Goal: Book appointment/travel/reservation

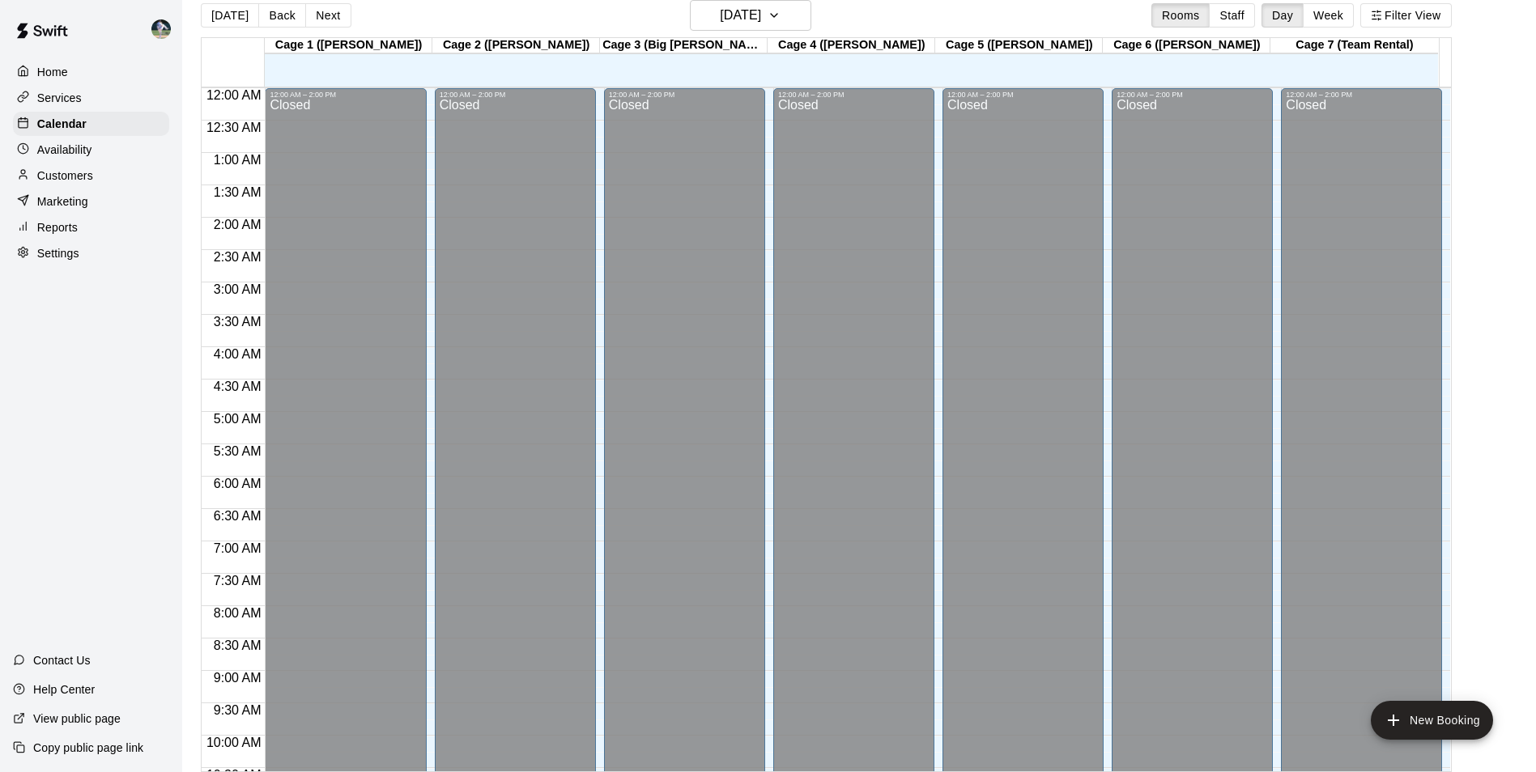
scroll to position [792, 0]
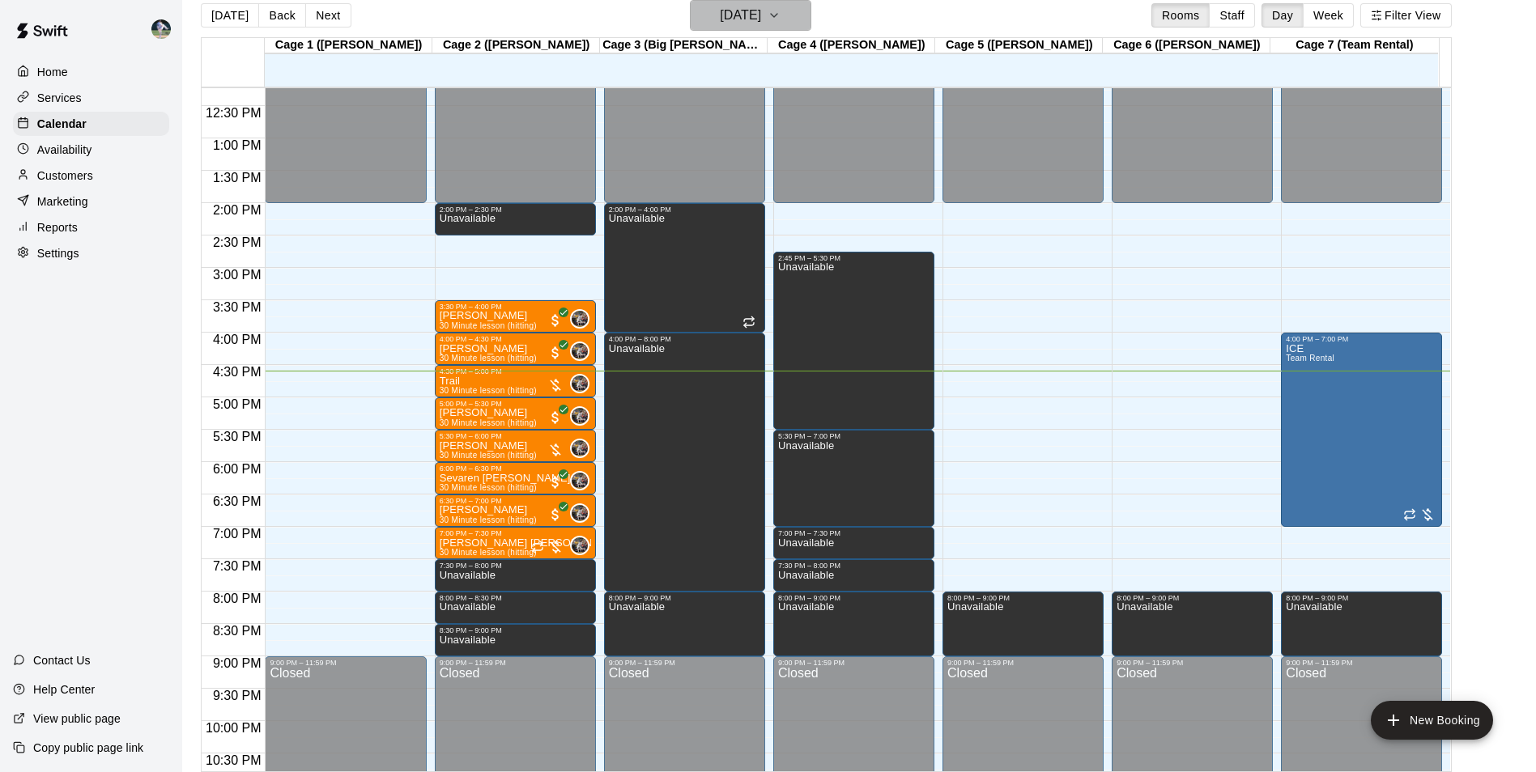
click at [744, 11] on h6 "[DATE]" at bounding box center [740, 15] width 41 height 23
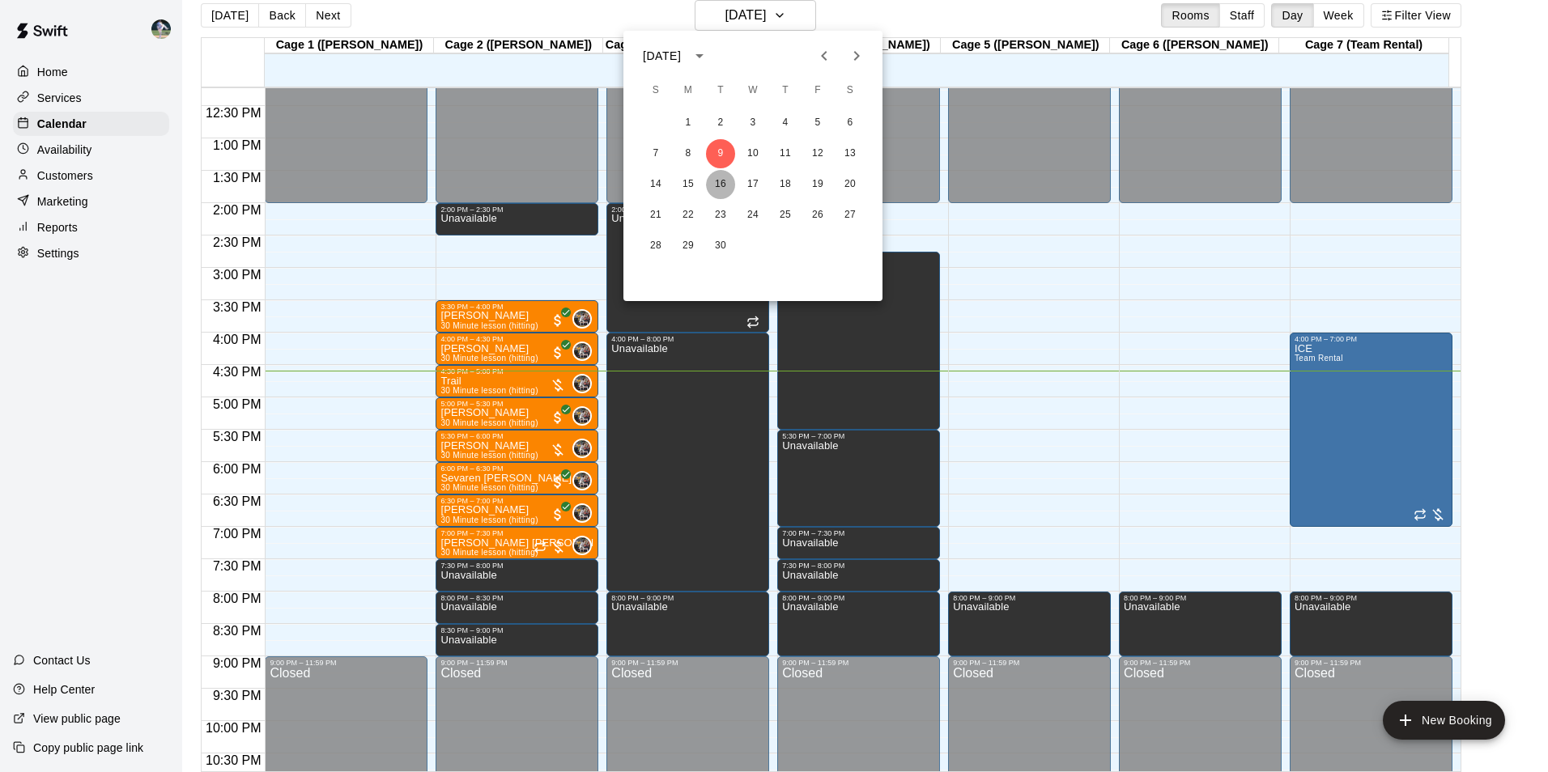
click at [724, 185] on button "16" at bounding box center [720, 184] width 29 height 29
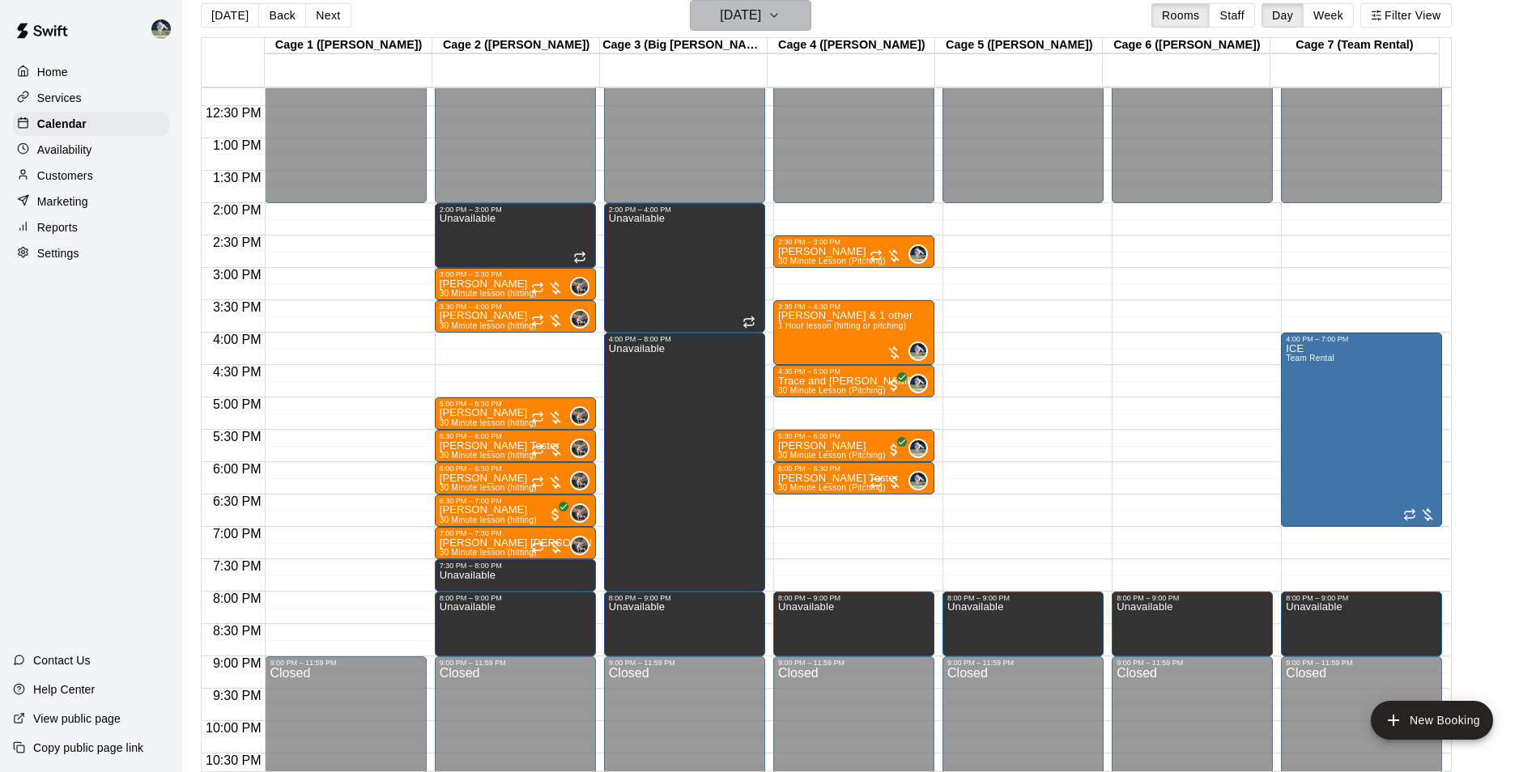
click at [732, 18] on h6 "[DATE]" at bounding box center [740, 15] width 41 height 23
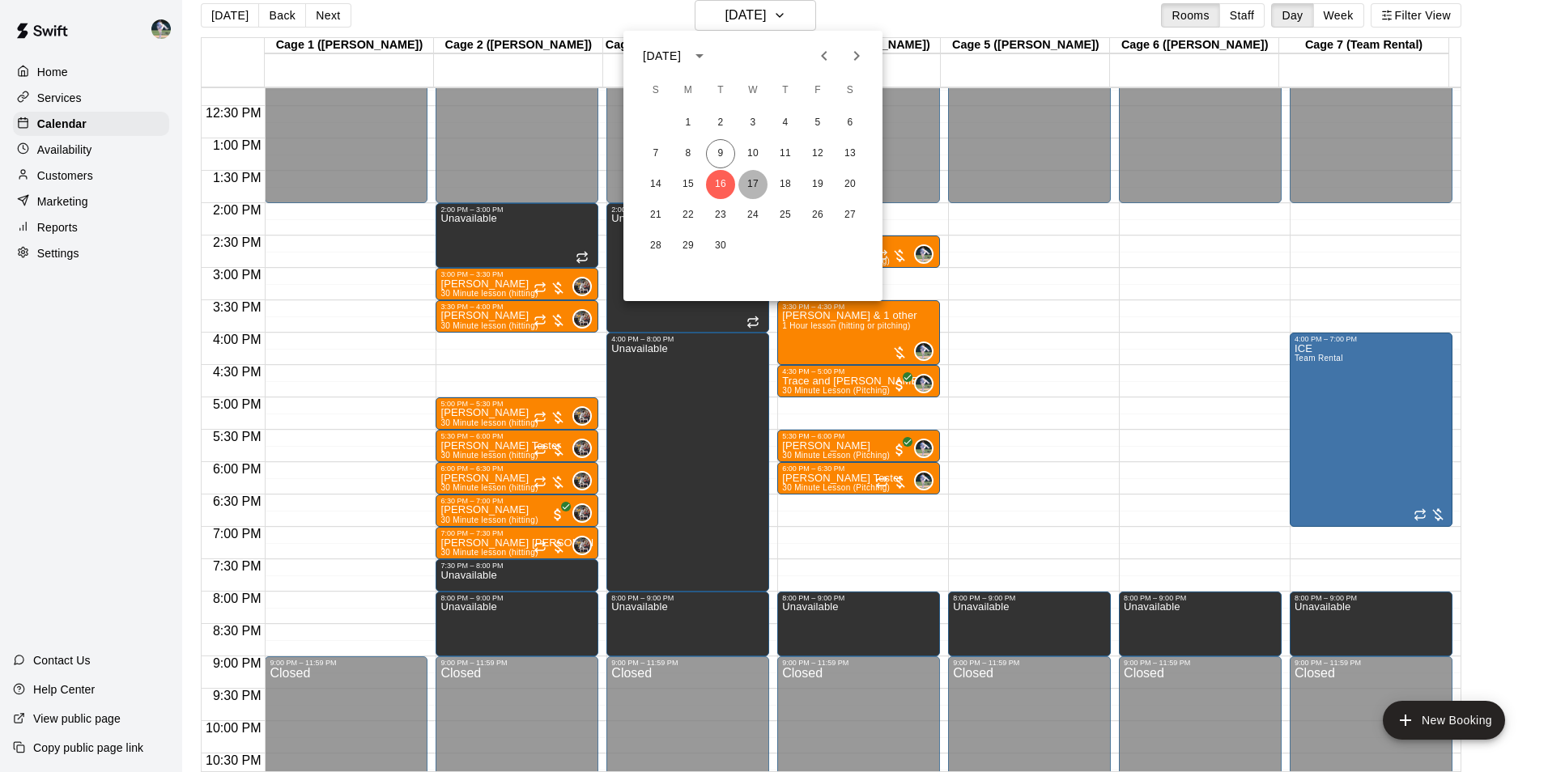
click at [756, 181] on button "17" at bounding box center [752, 184] width 29 height 29
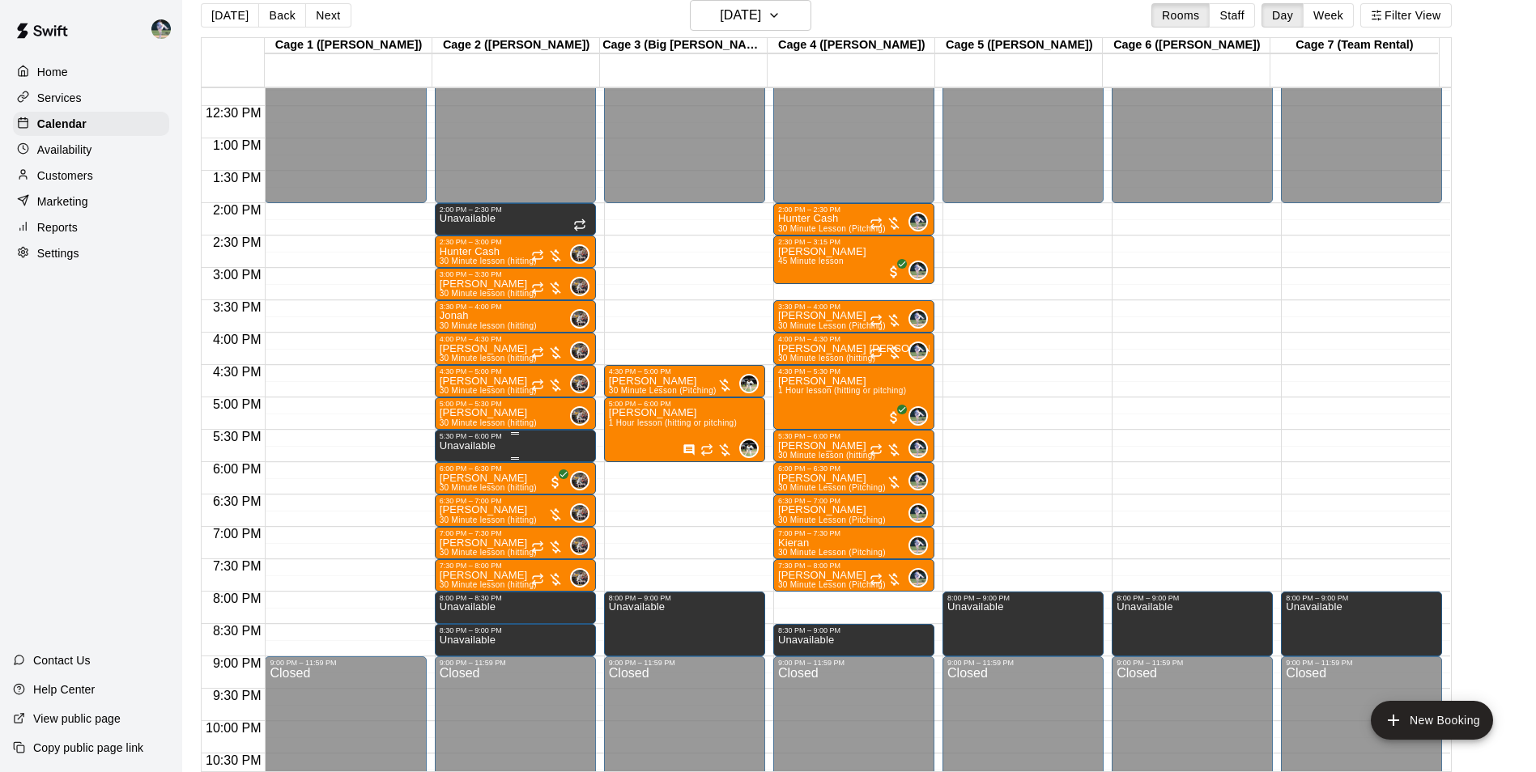
click at [487, 446] on p "Unavailable" at bounding box center [468, 446] width 56 height 0
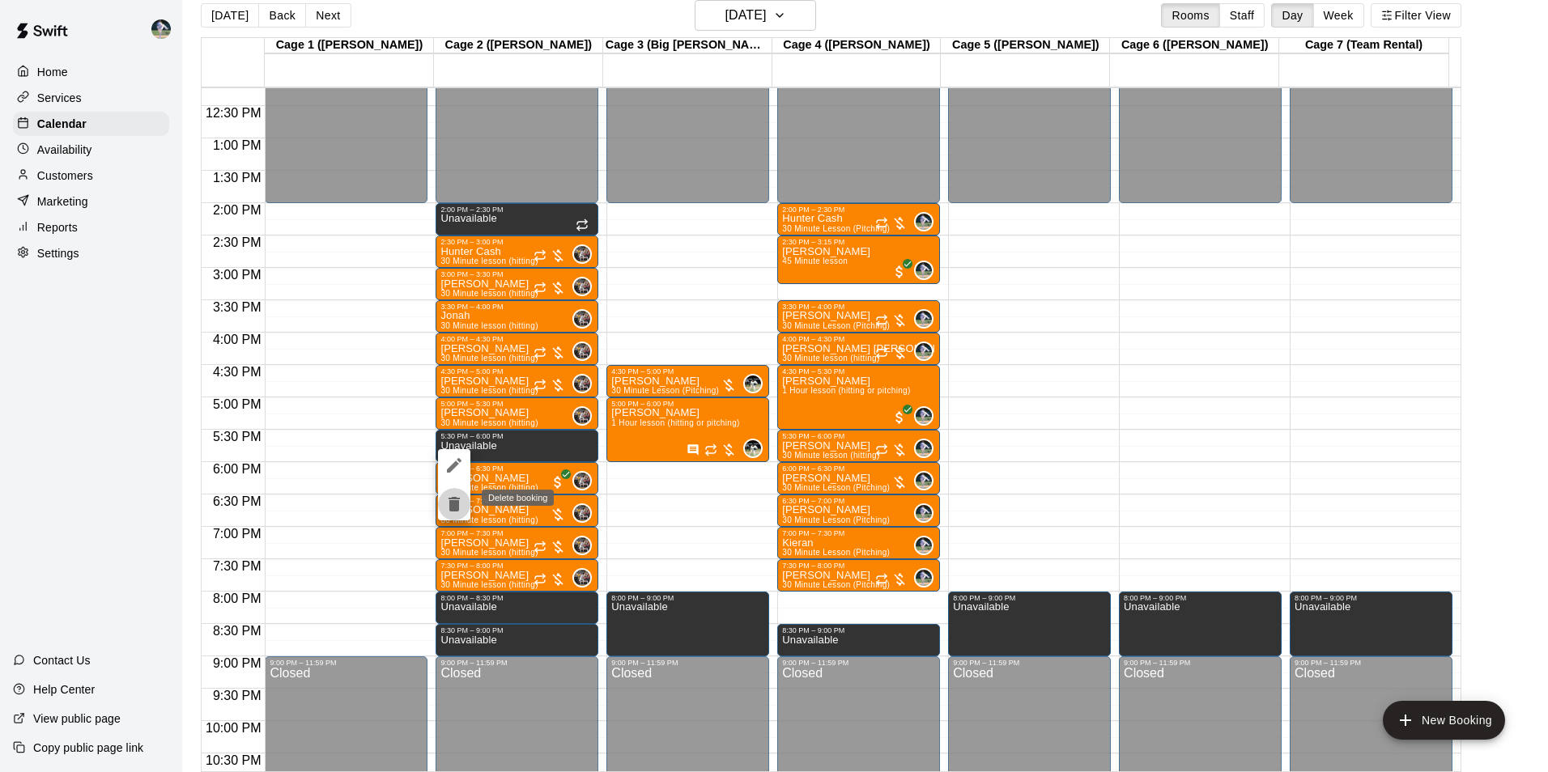
click at [453, 501] on icon "delete" at bounding box center [454, 504] width 11 height 15
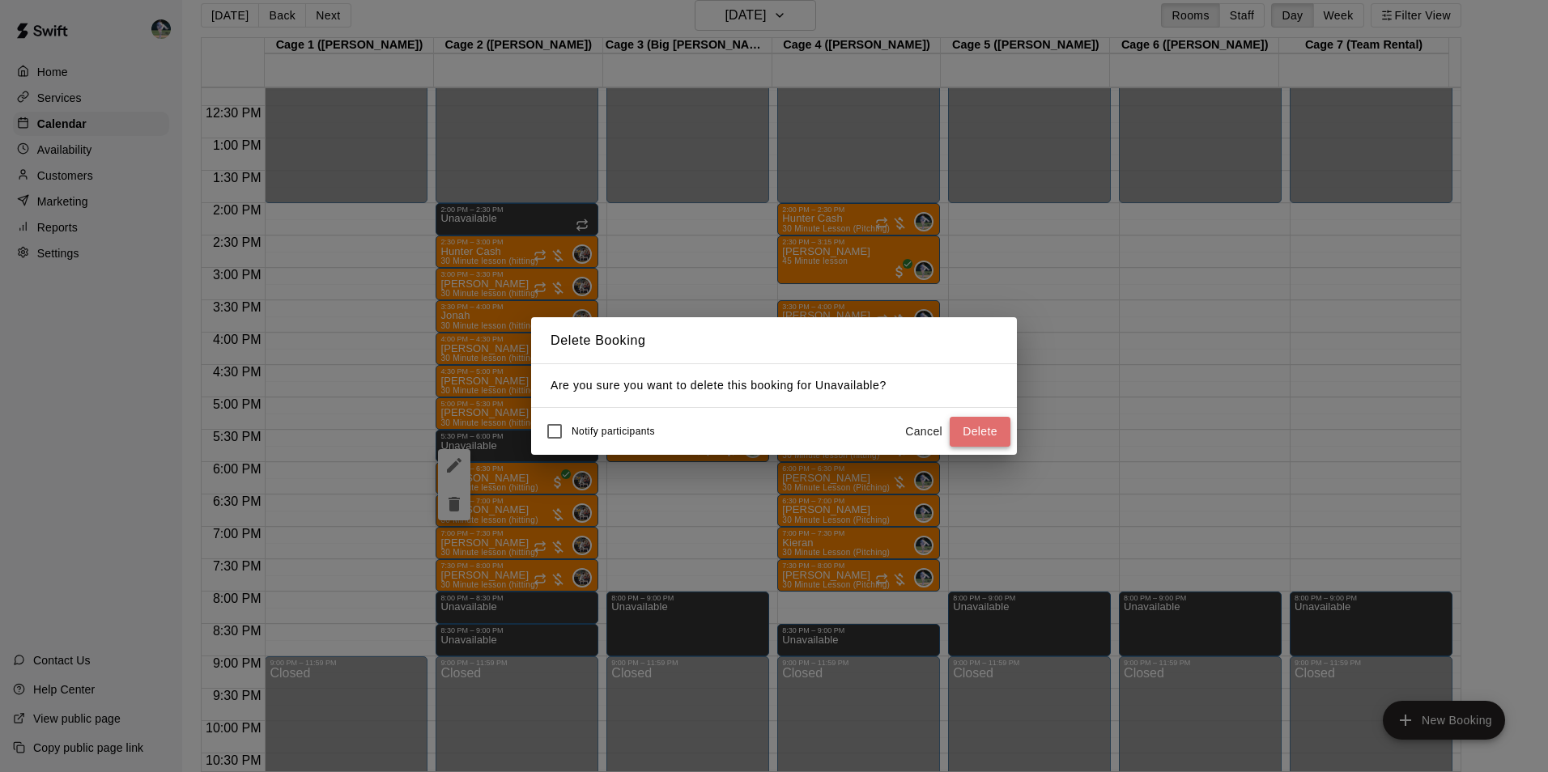
click at [983, 430] on button "Delete" at bounding box center [980, 432] width 61 height 30
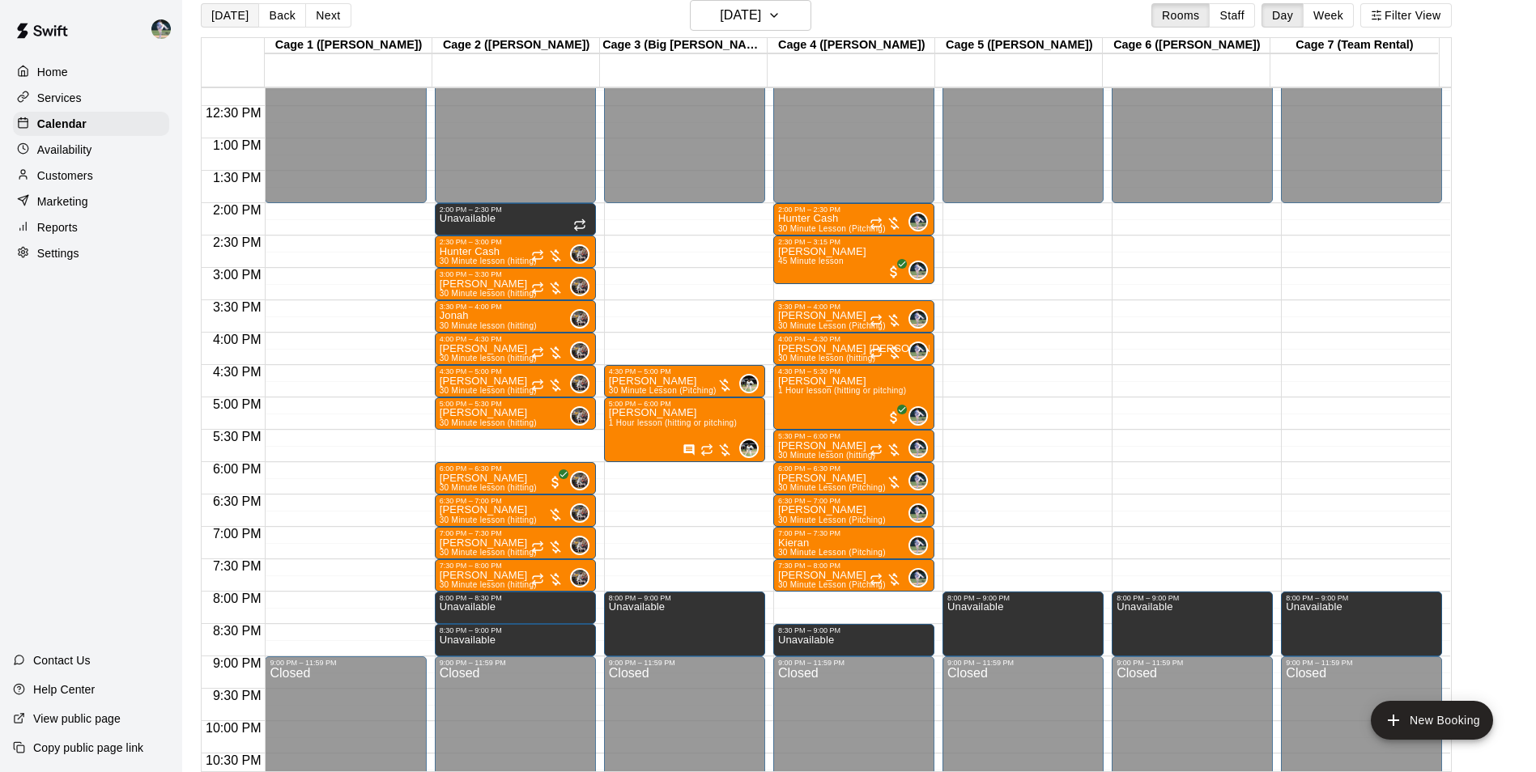
click at [218, 11] on button "[DATE]" at bounding box center [230, 15] width 58 height 24
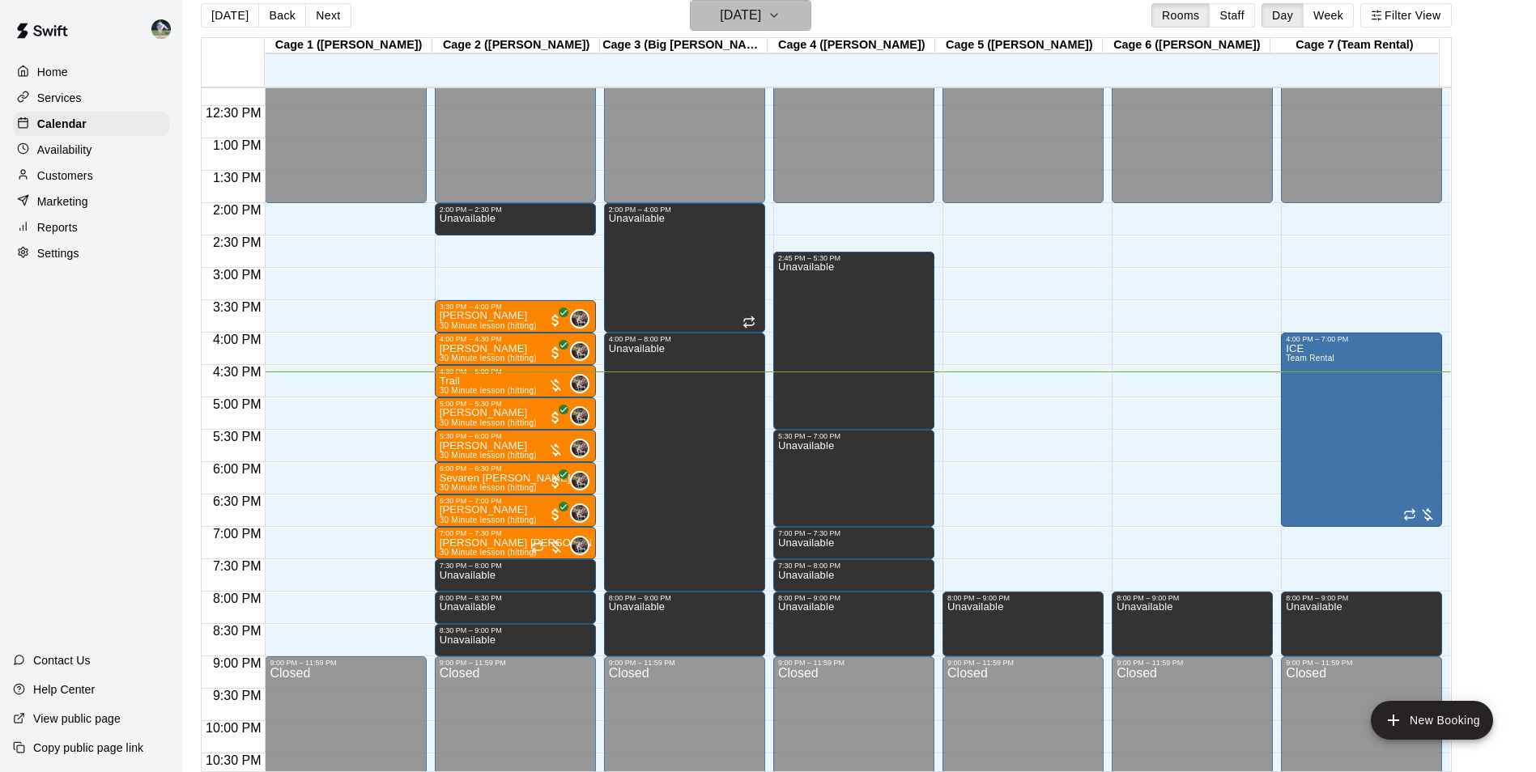
click at [722, 18] on h6 "[DATE]" at bounding box center [740, 15] width 41 height 23
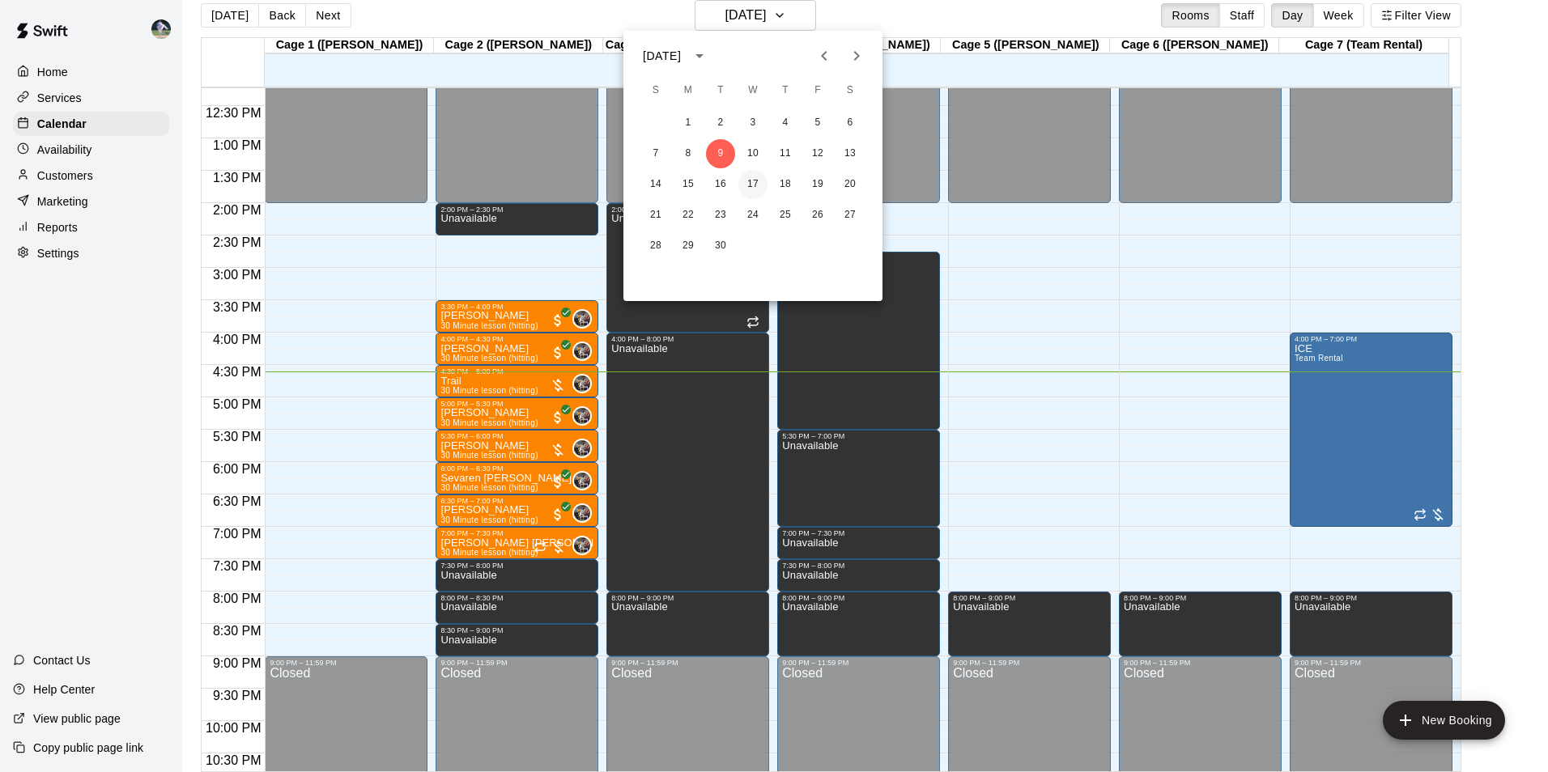
click at [754, 180] on button "17" at bounding box center [752, 184] width 29 height 29
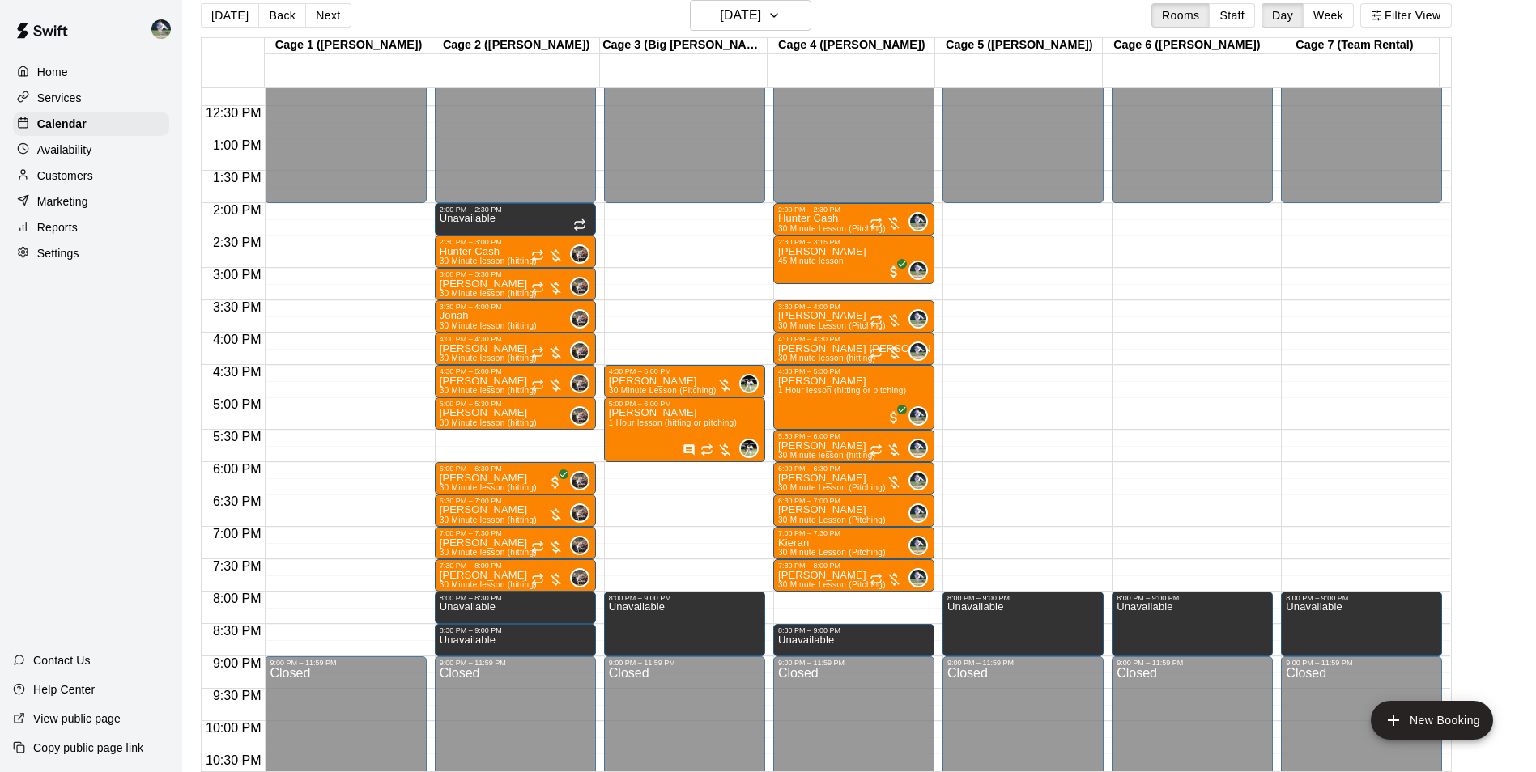
click at [477, 437] on div "12:00 AM – 2:00 PM Closed 2:00 PM – 2:30 PM Unavailable 2:30 PM – 3:00 PM Hunte…" at bounding box center [515, 73] width 161 height 1555
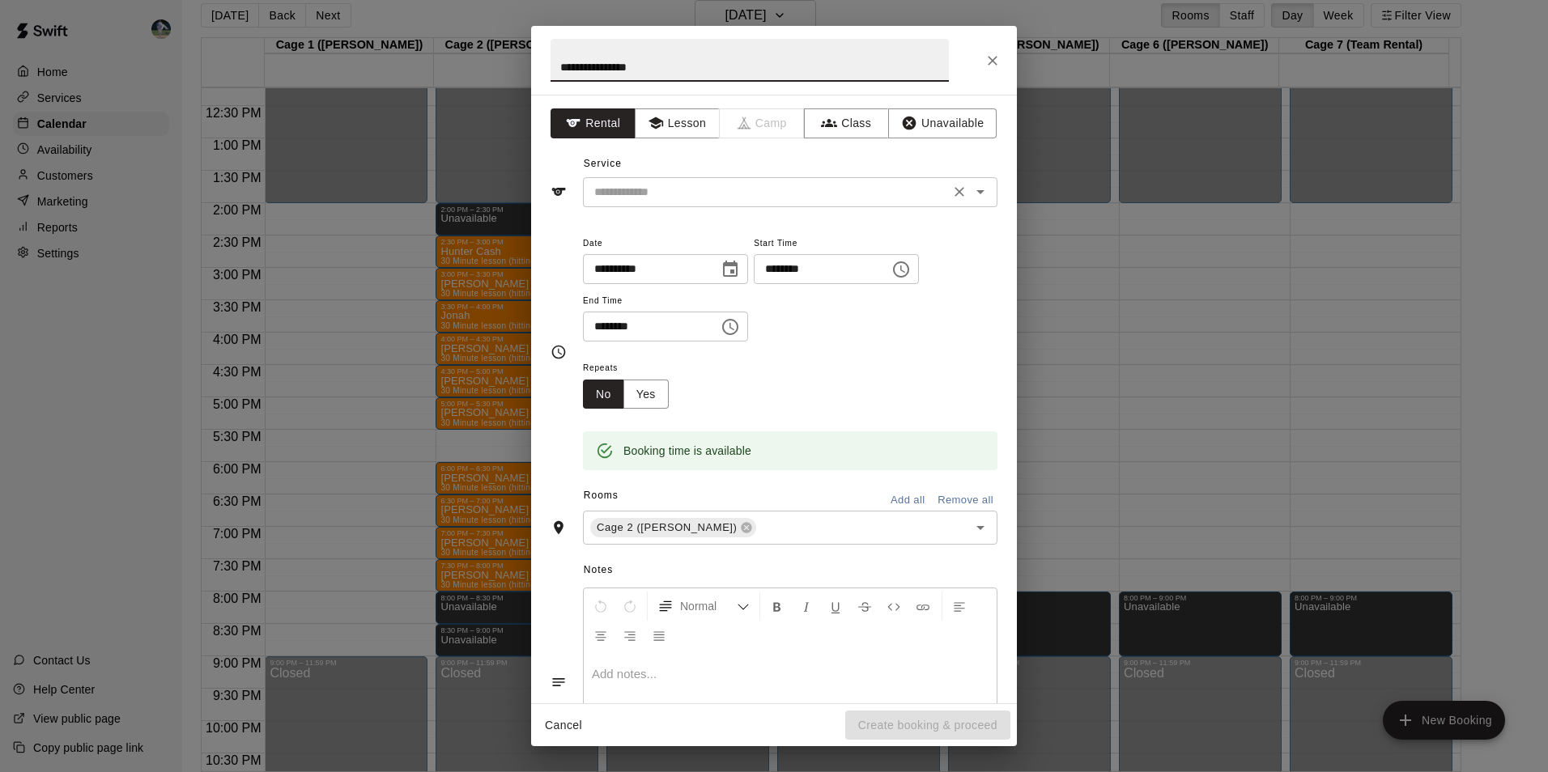
type input "**********"
drag, startPoint x: 692, startPoint y: 182, endPoint x: 699, endPoint y: 187, distance: 8.8
click at [692, 183] on input "text" at bounding box center [766, 192] width 357 height 20
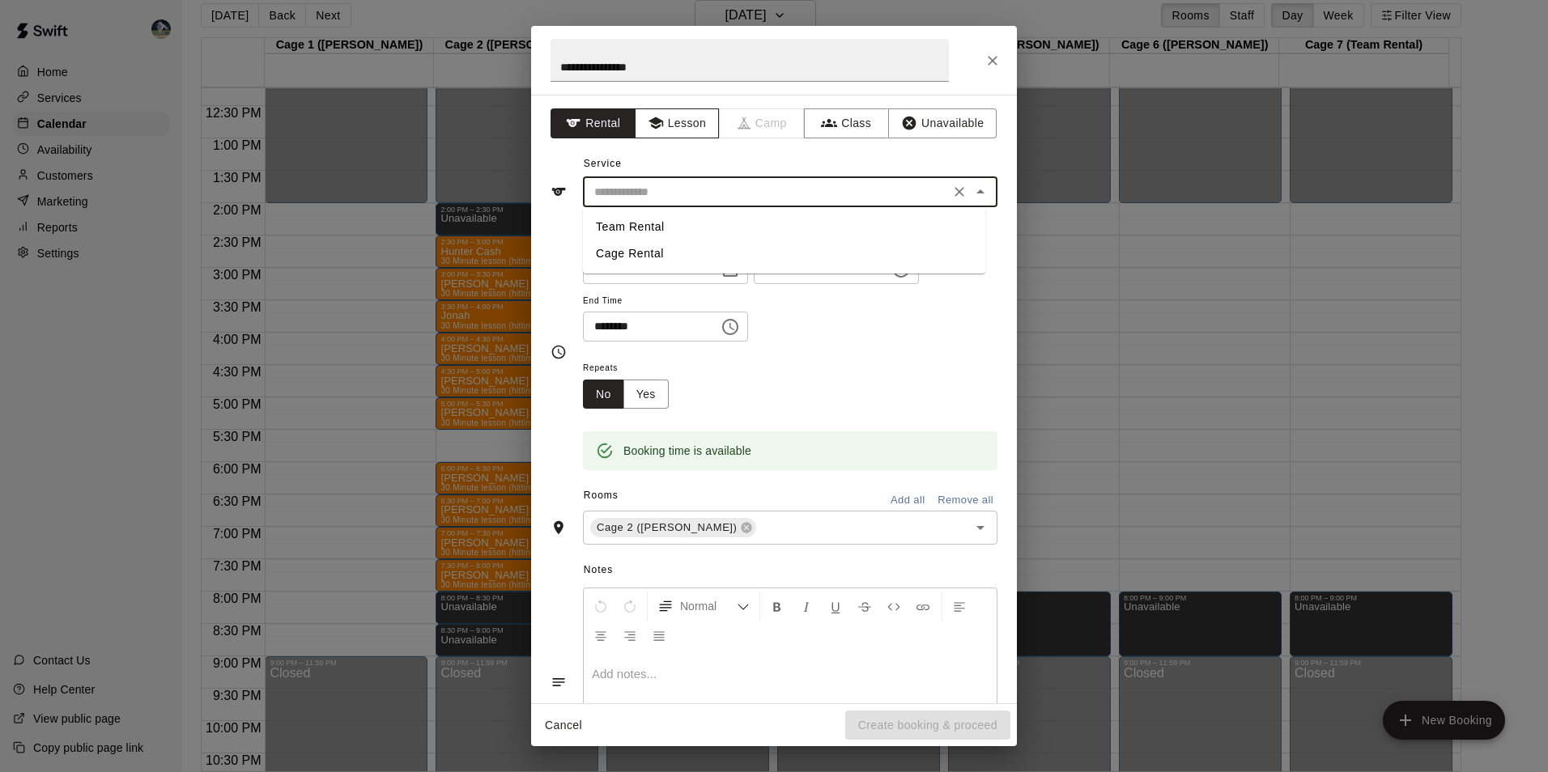
click at [697, 121] on button "Lesson" at bounding box center [677, 124] width 85 height 30
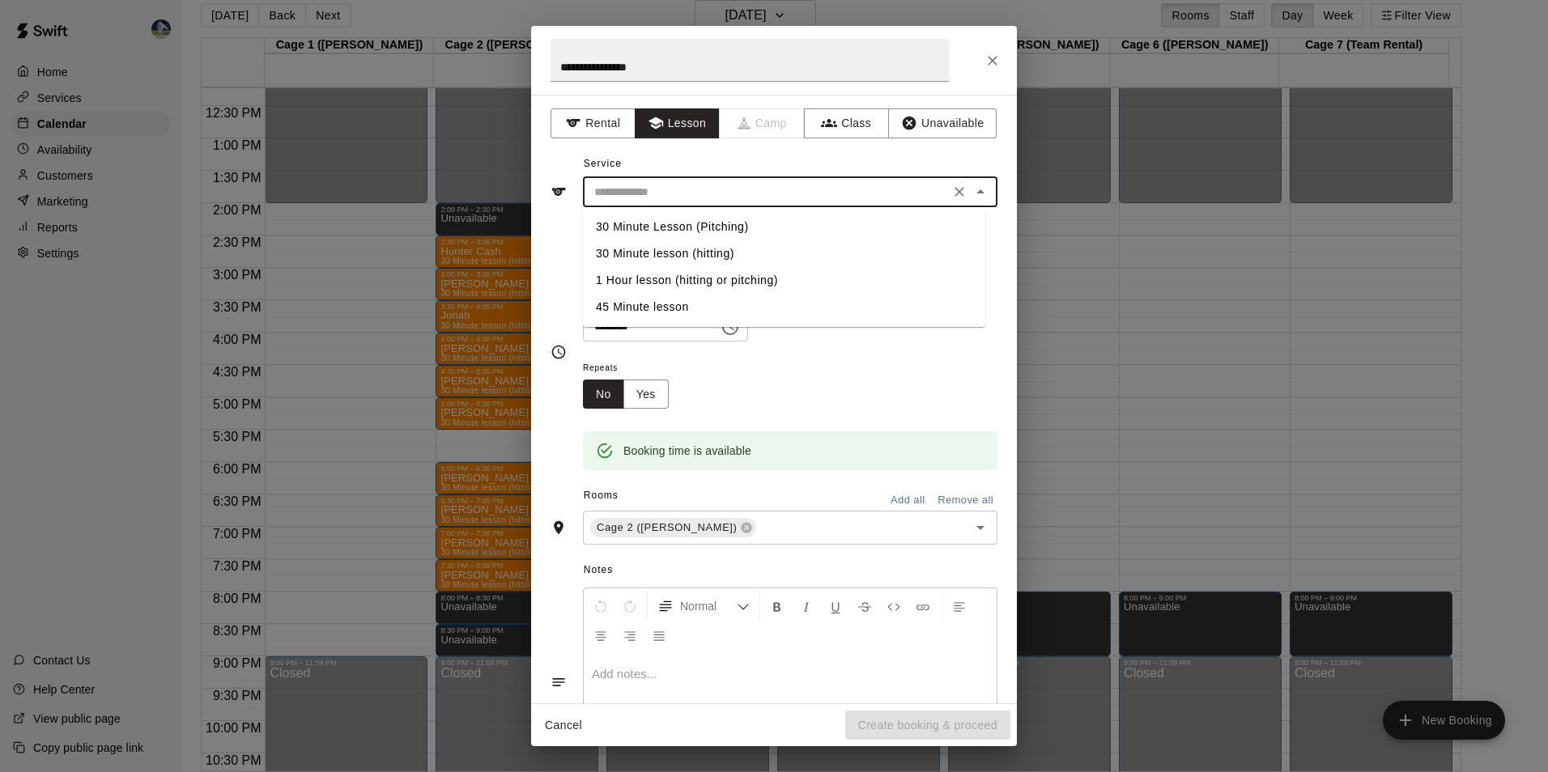
click at [700, 194] on input "text" at bounding box center [766, 192] width 357 height 20
click at [701, 249] on li "30 Minute lesson (hitting)" at bounding box center [784, 253] width 402 height 27
type input "**********"
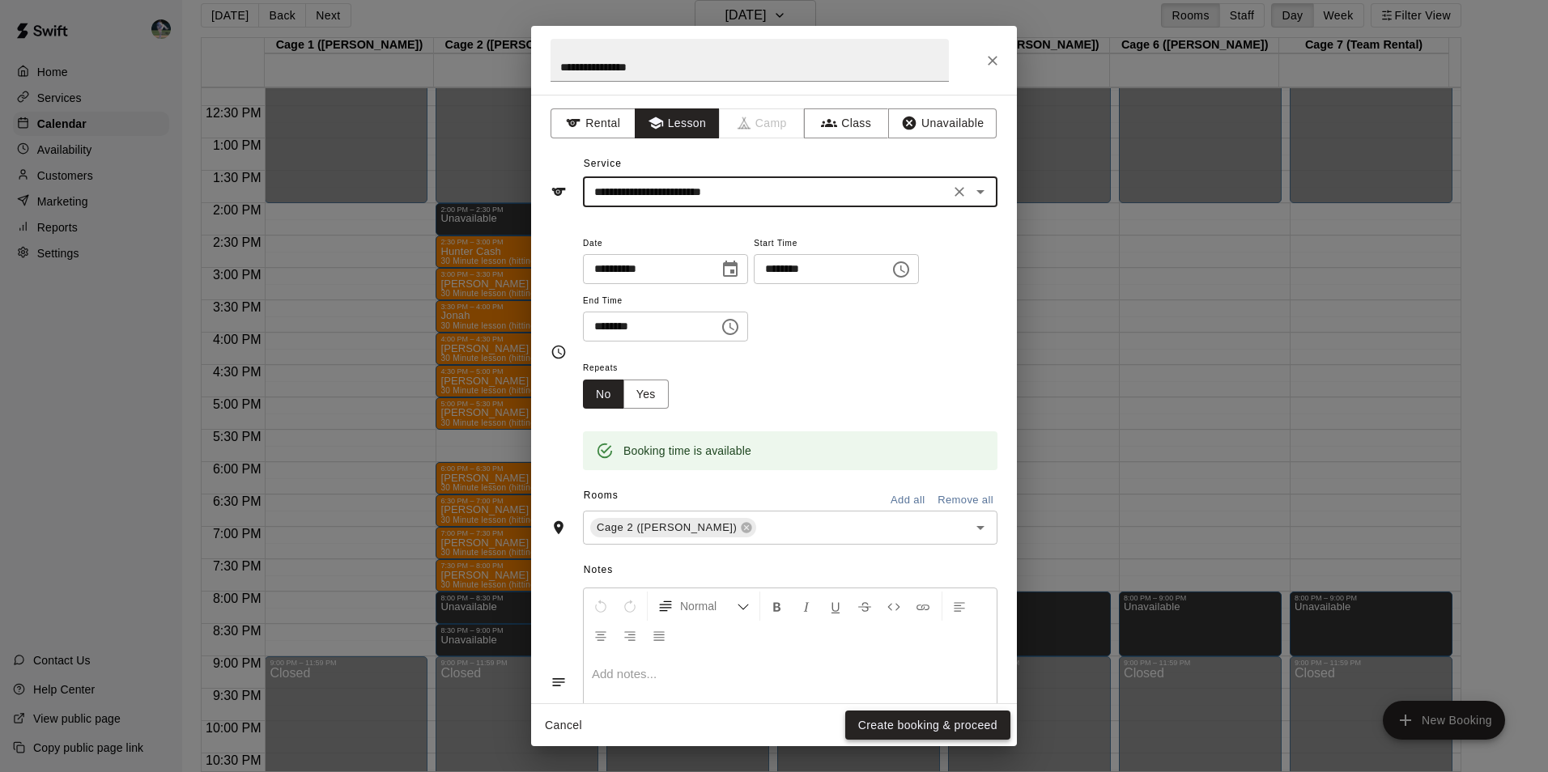
click at [858, 723] on button "Create booking & proceed" at bounding box center [927, 726] width 165 height 30
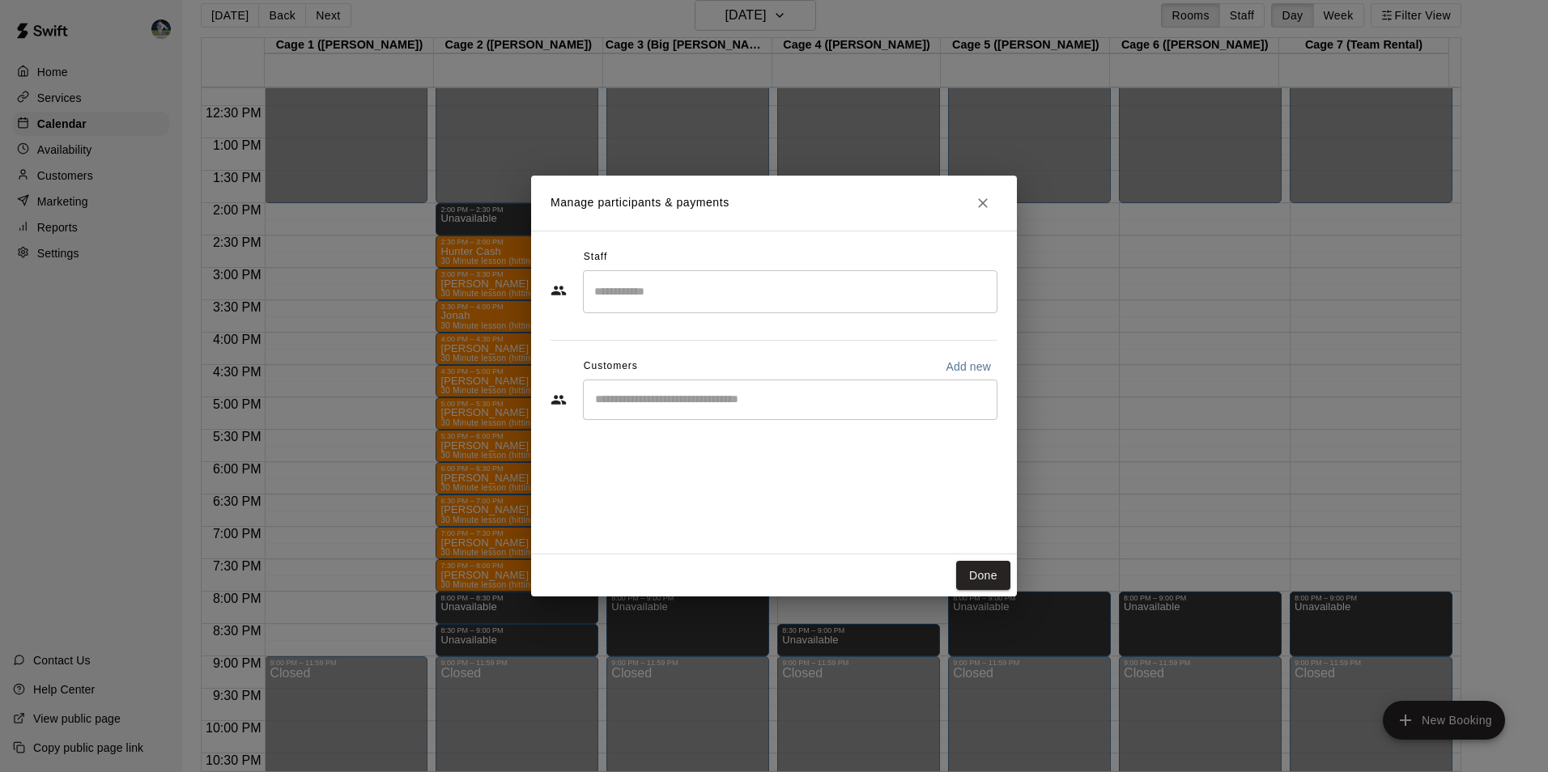
click at [618, 287] on input "Search staff" at bounding box center [790, 292] width 400 height 28
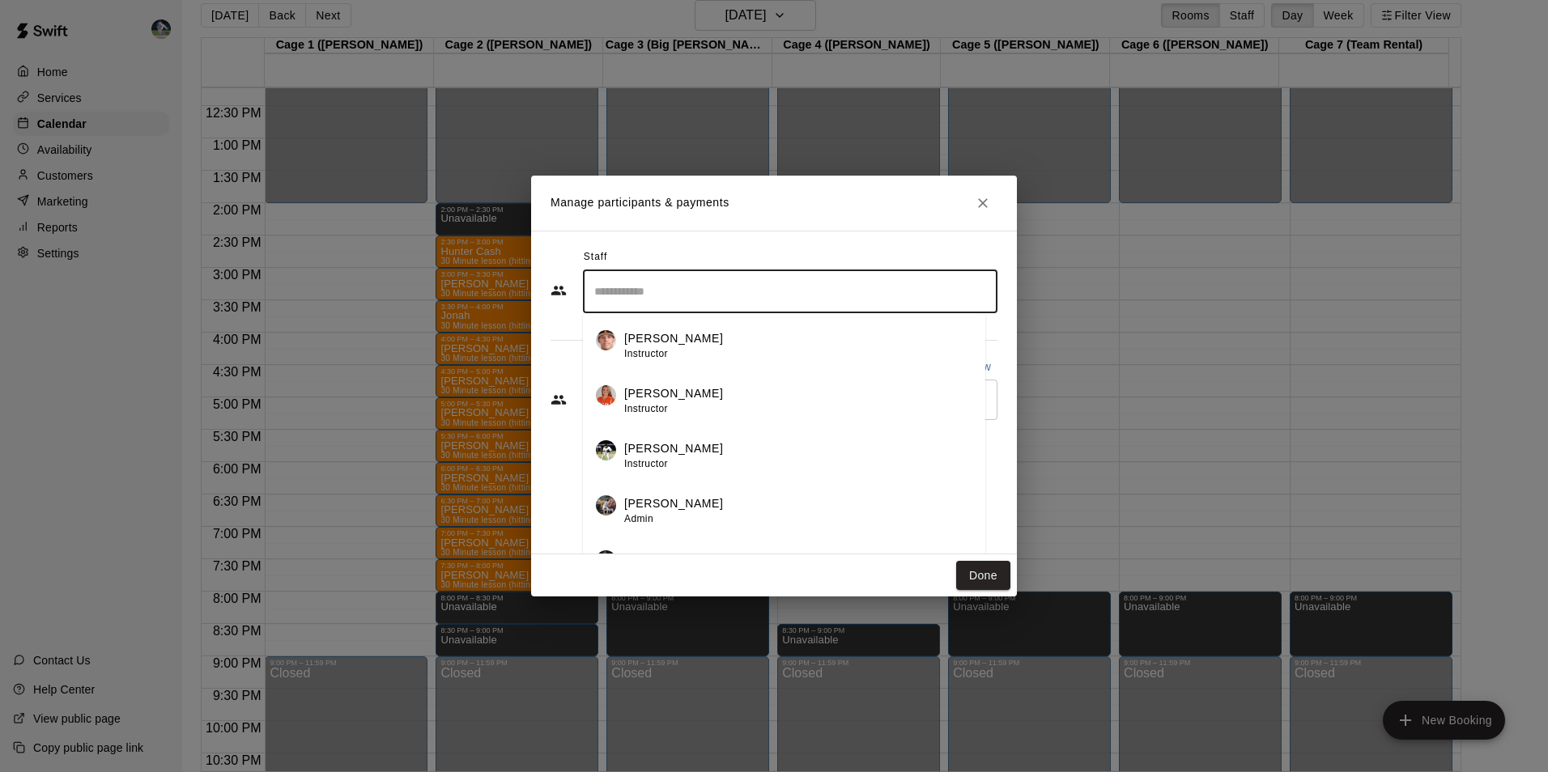
click at [658, 511] on p "[PERSON_NAME]" at bounding box center [673, 504] width 99 height 17
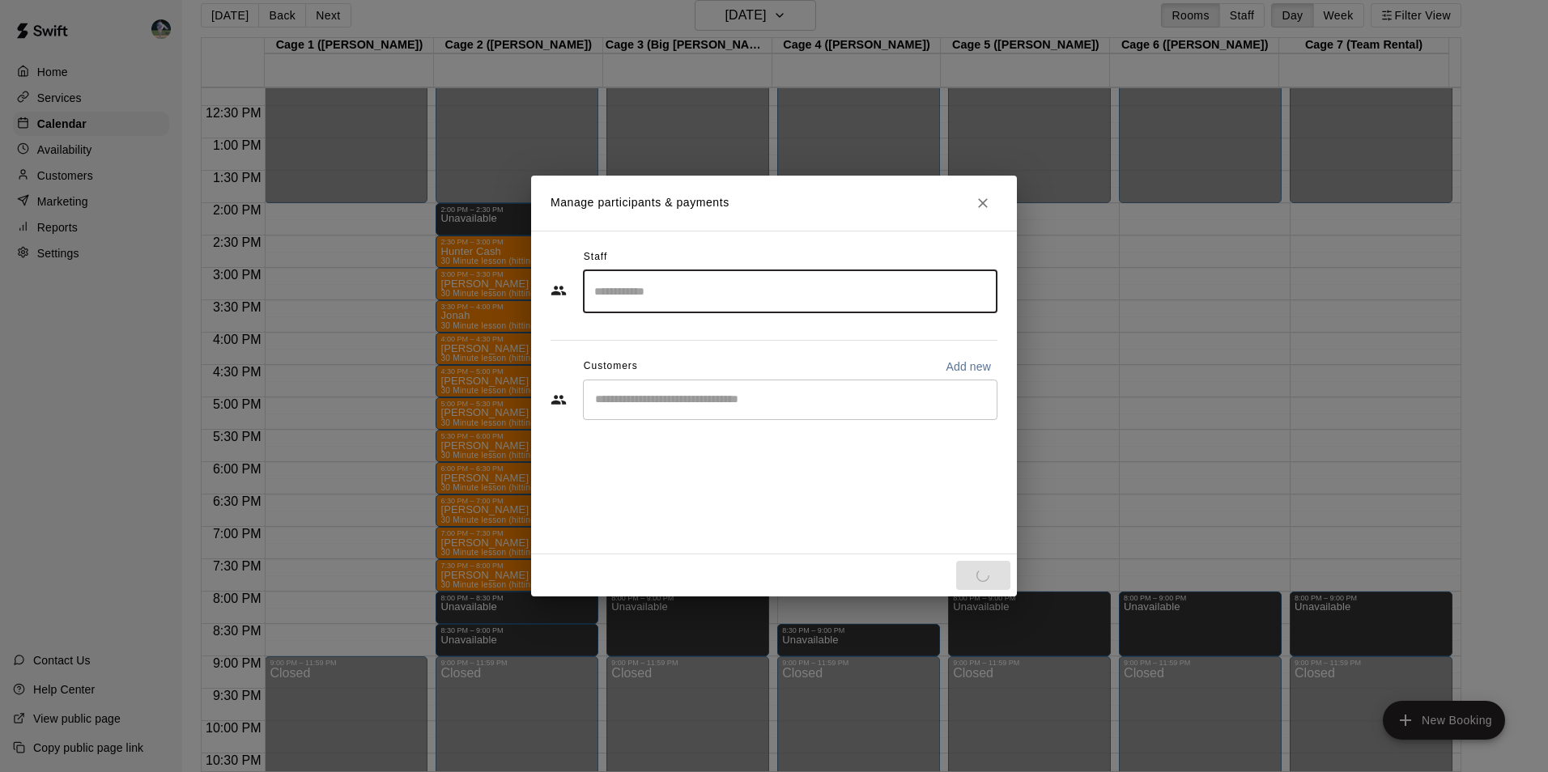
click at [624, 400] on input "Start typing to search customers..." at bounding box center [790, 400] width 400 height 16
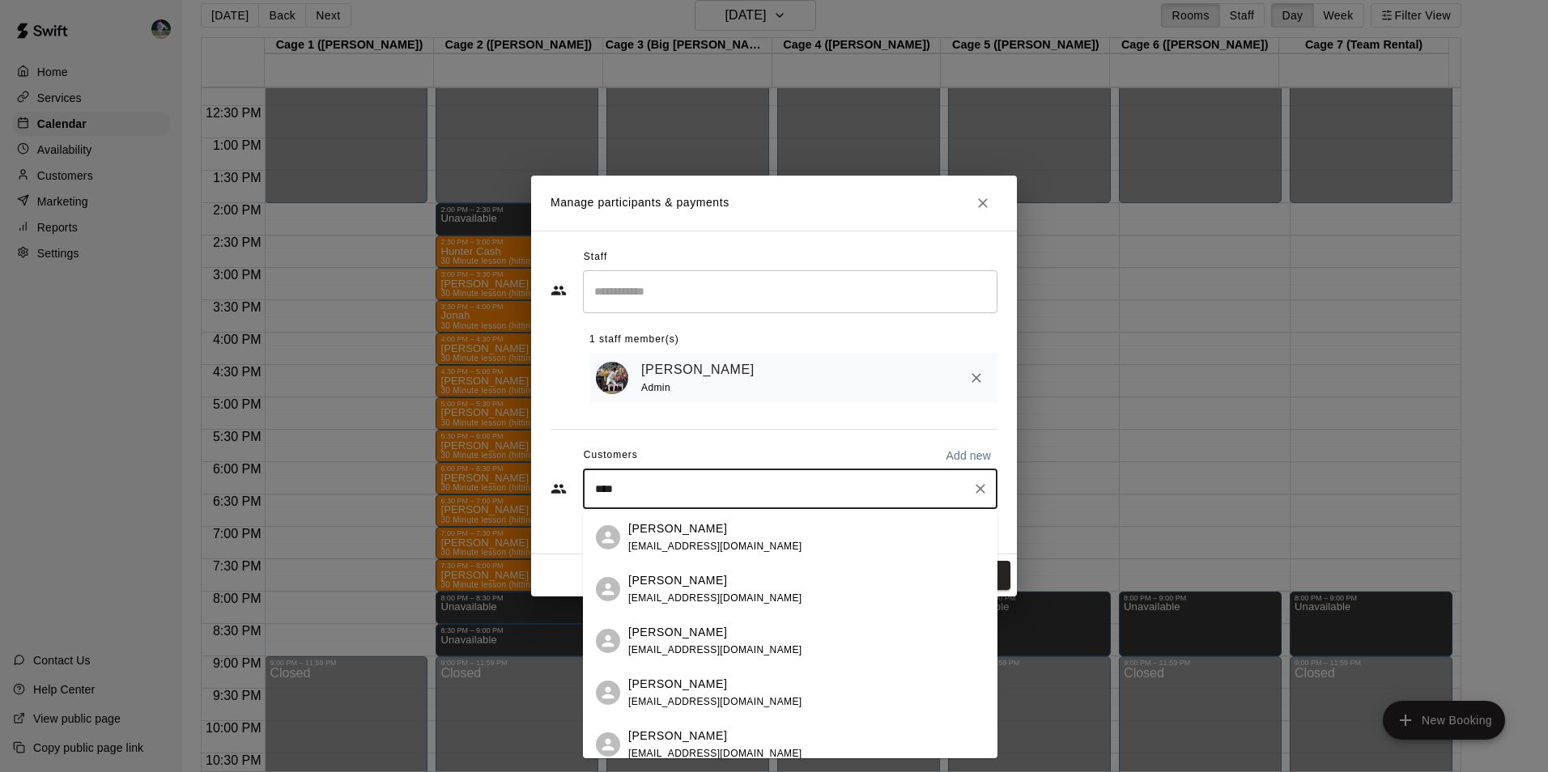
type input "*****"
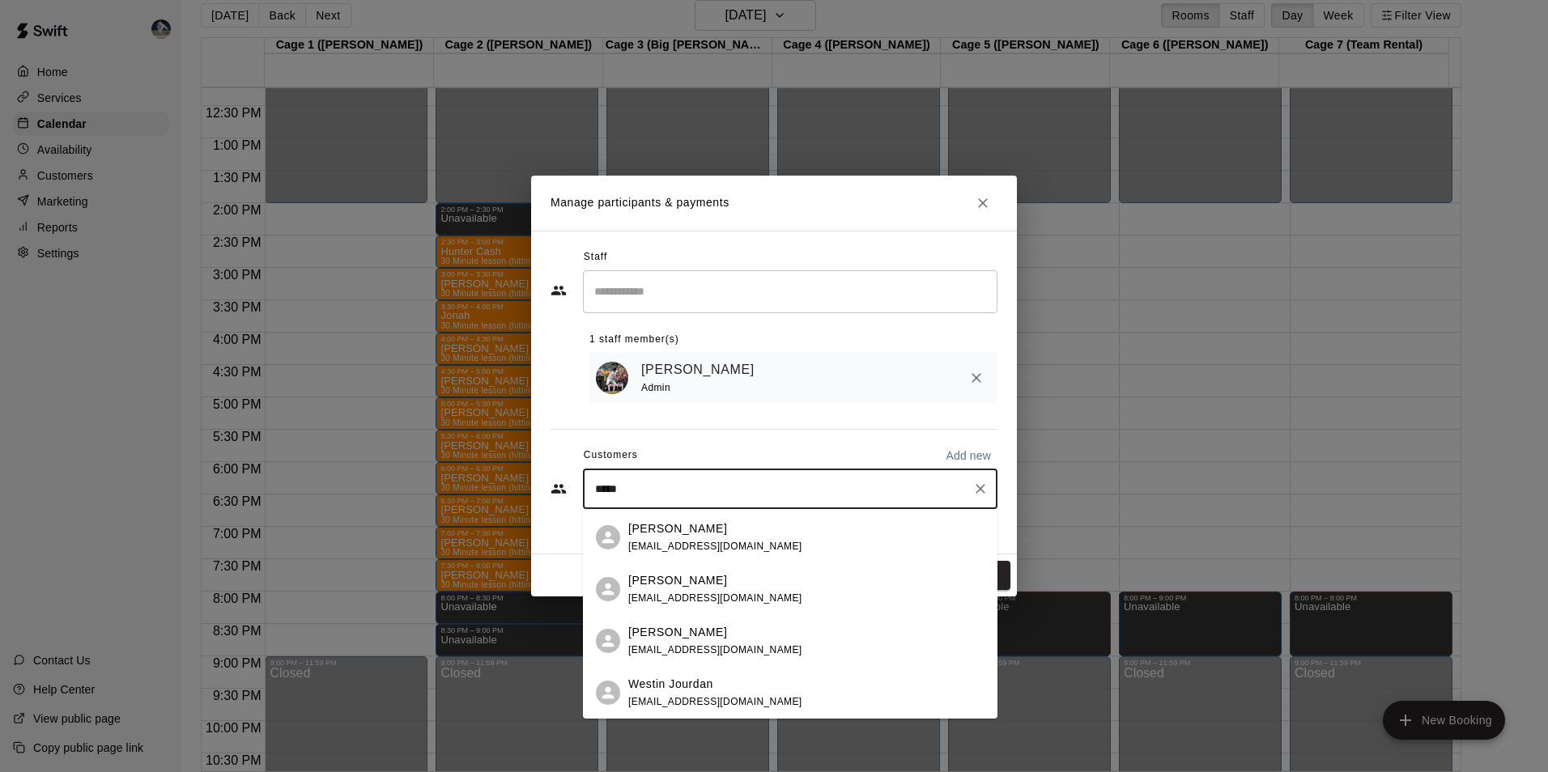
click at [665, 589] on div "[PERSON_NAME] [EMAIL_ADDRESS][DOMAIN_NAME]" at bounding box center [715, 589] width 174 height 35
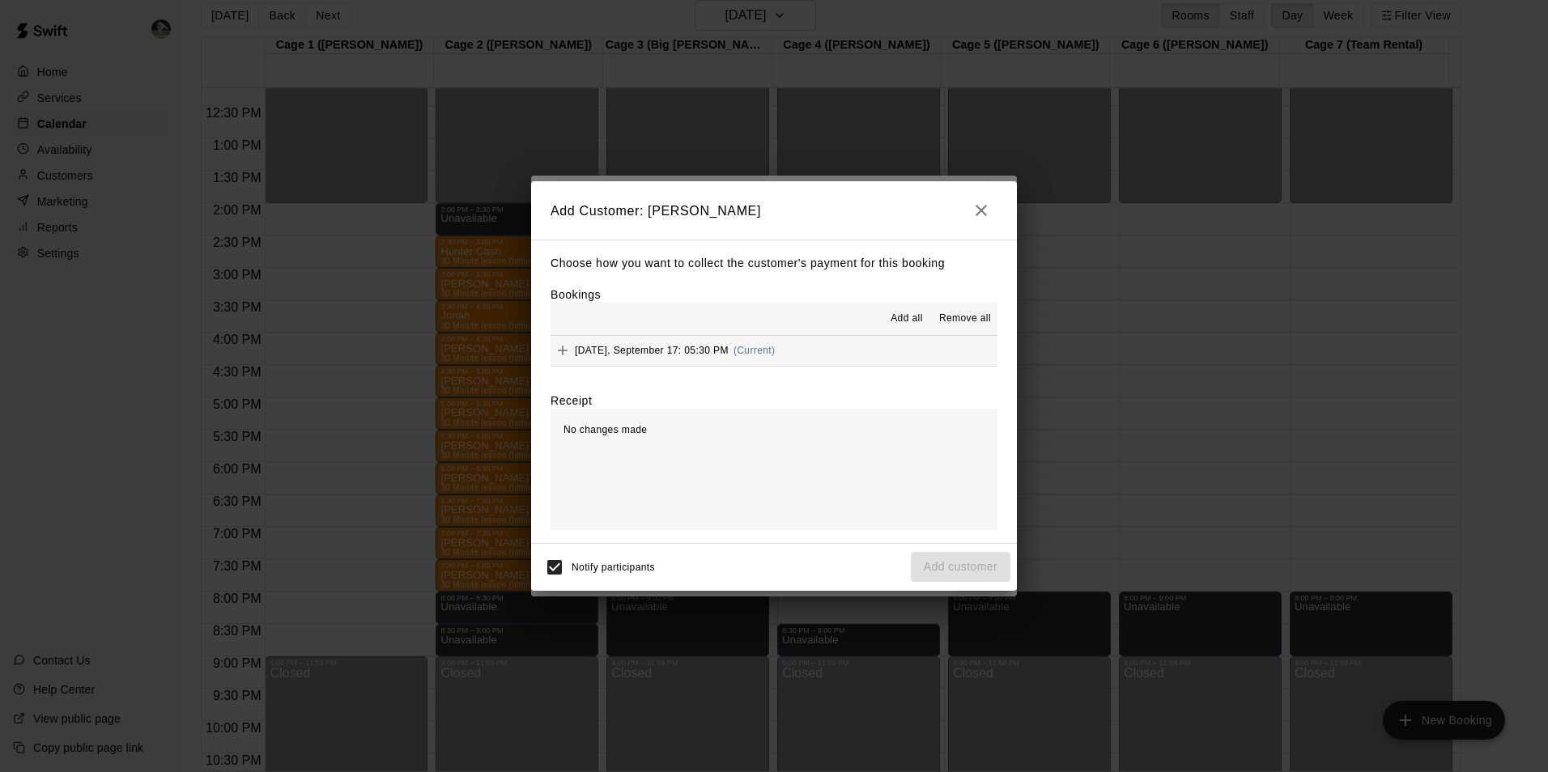
click at [900, 320] on span "Add all" at bounding box center [907, 319] width 32 height 16
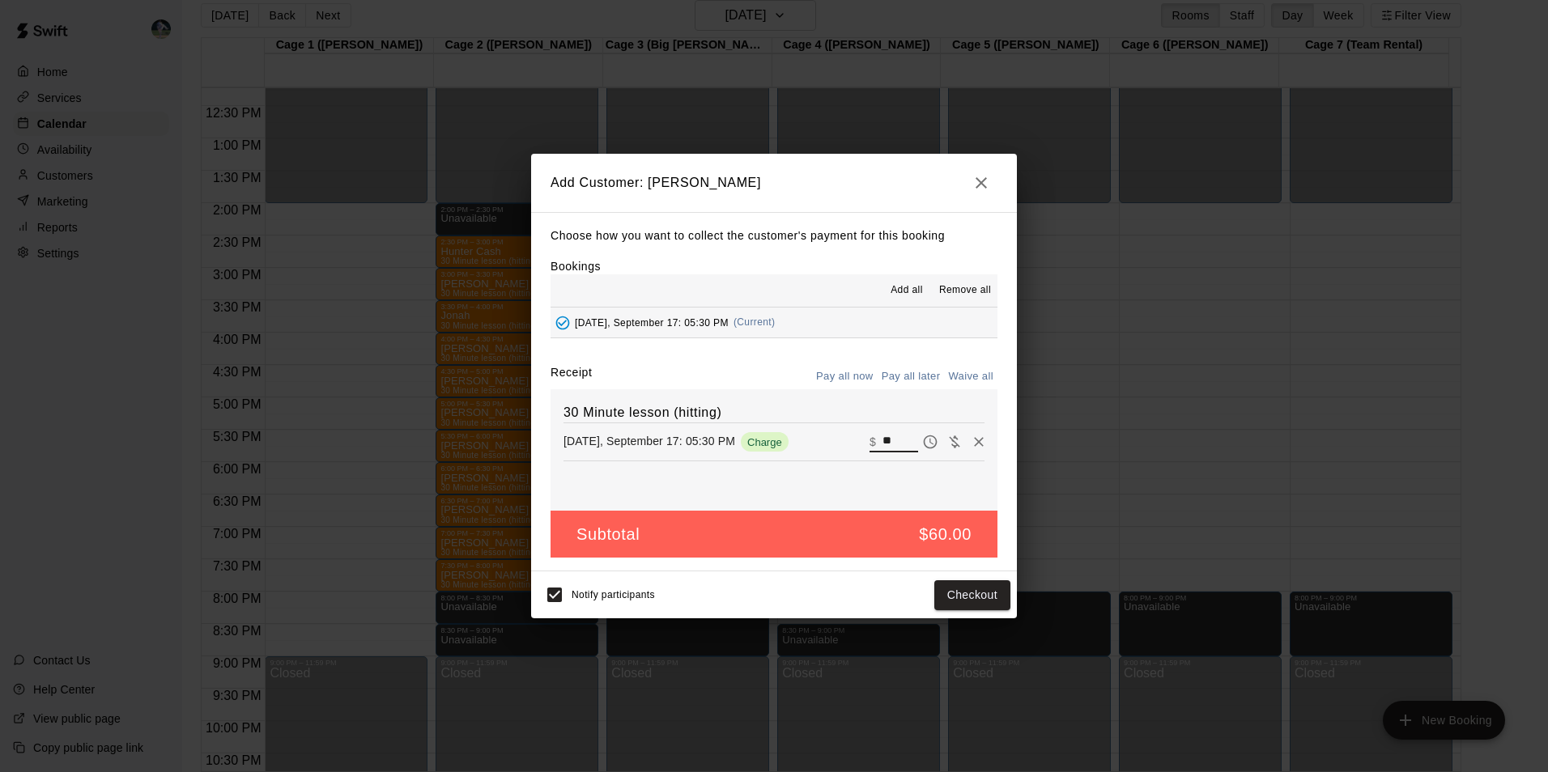
click at [888, 439] on input "**" at bounding box center [901, 442] width 36 height 21
type input "*"
type input "**"
click at [959, 598] on button "Checkout" at bounding box center [972, 596] width 76 height 30
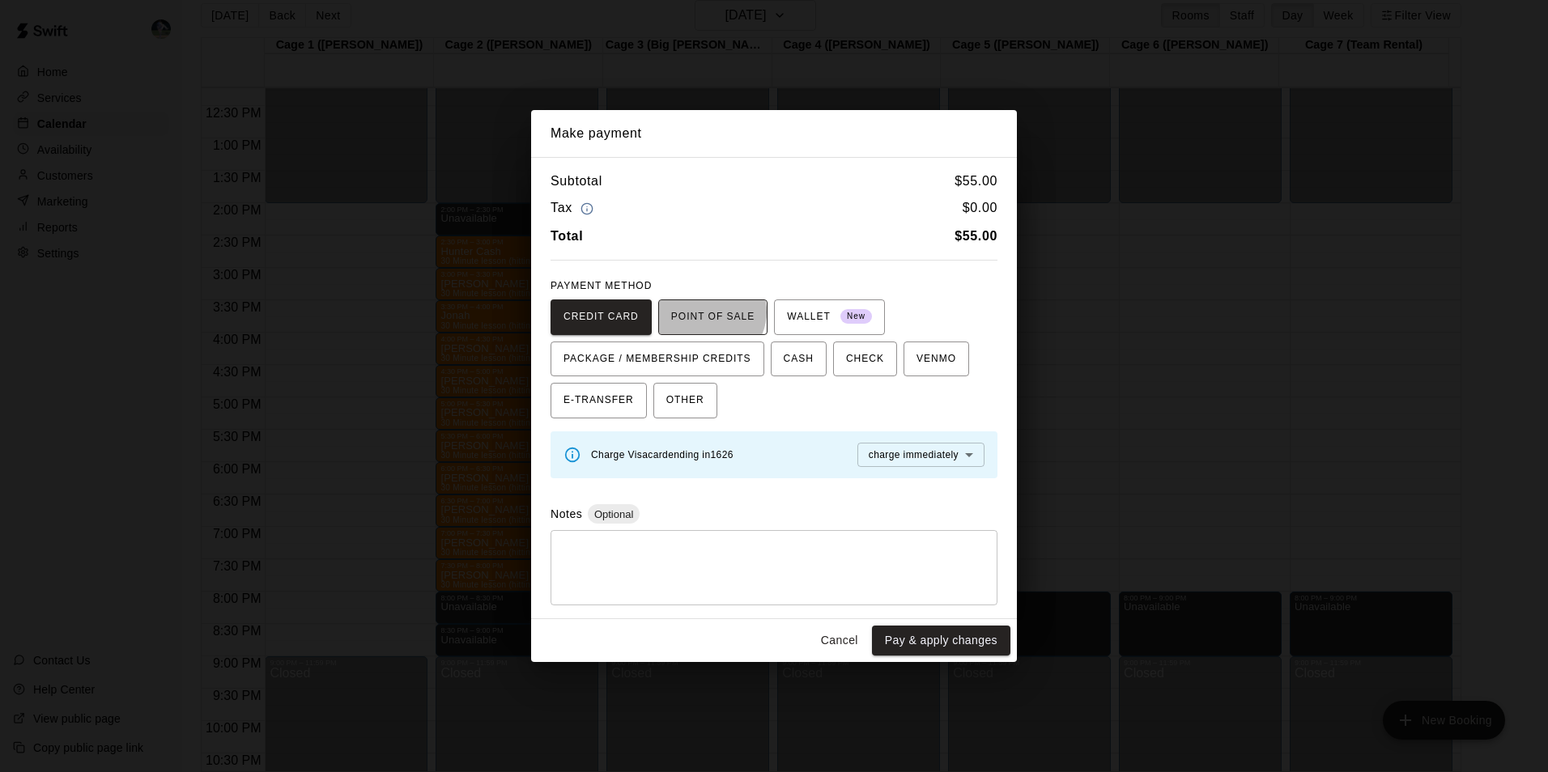
click at [703, 312] on span "POINT OF SALE" at bounding box center [712, 317] width 83 height 26
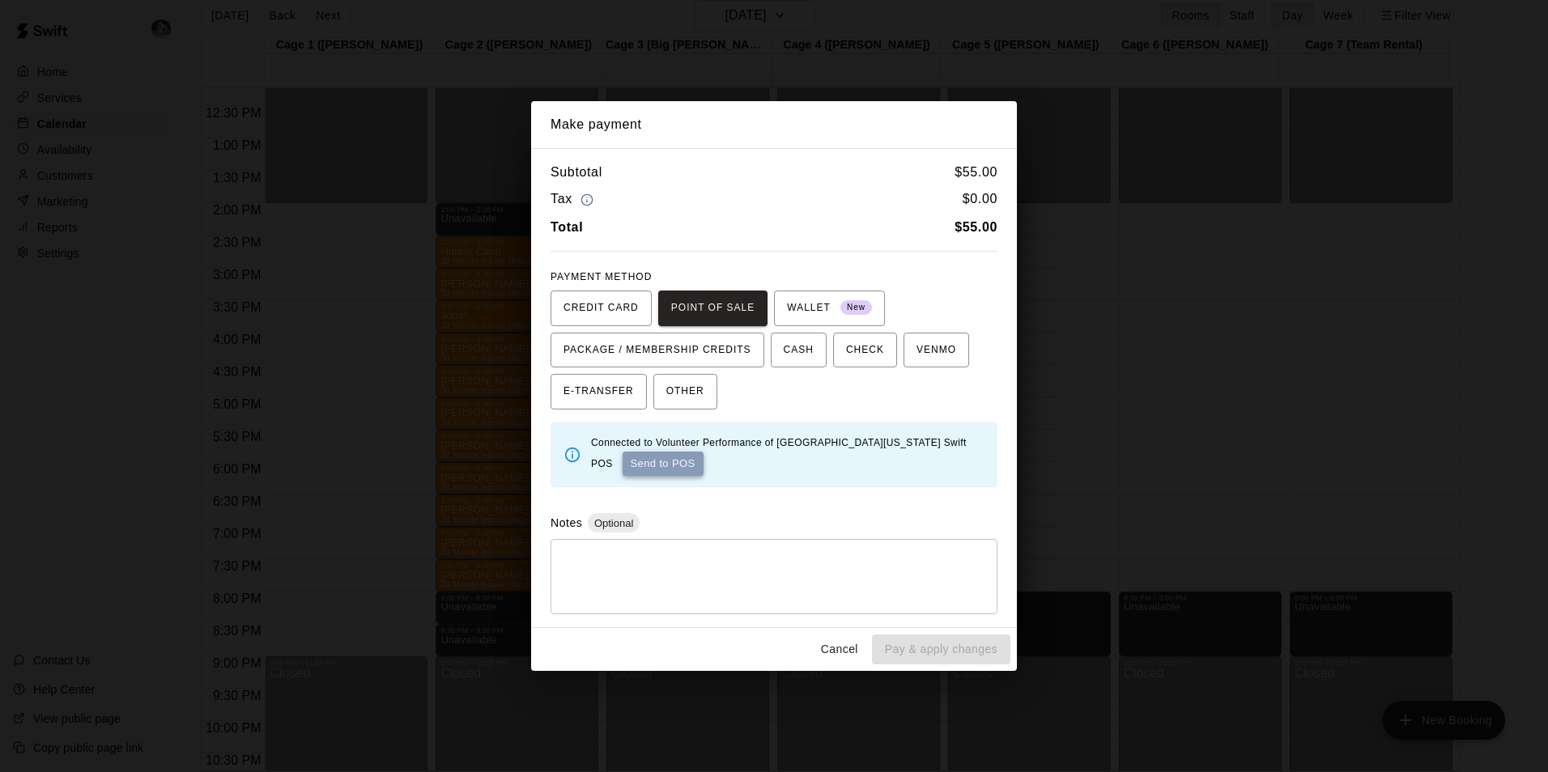
click at [635, 464] on button "Send to POS" at bounding box center [663, 464] width 81 height 24
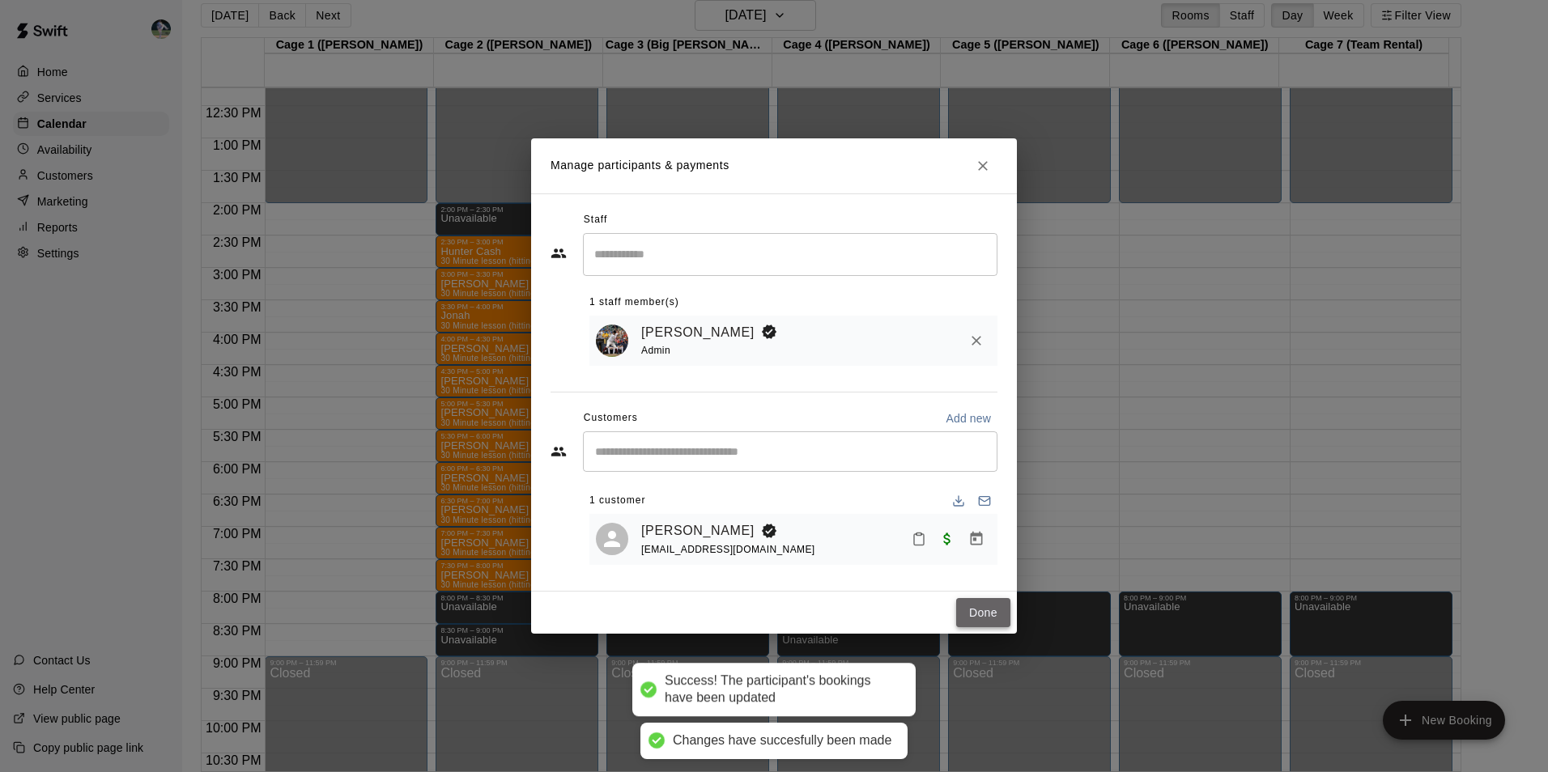
click at [988, 615] on button "Done" at bounding box center [983, 613] width 54 height 30
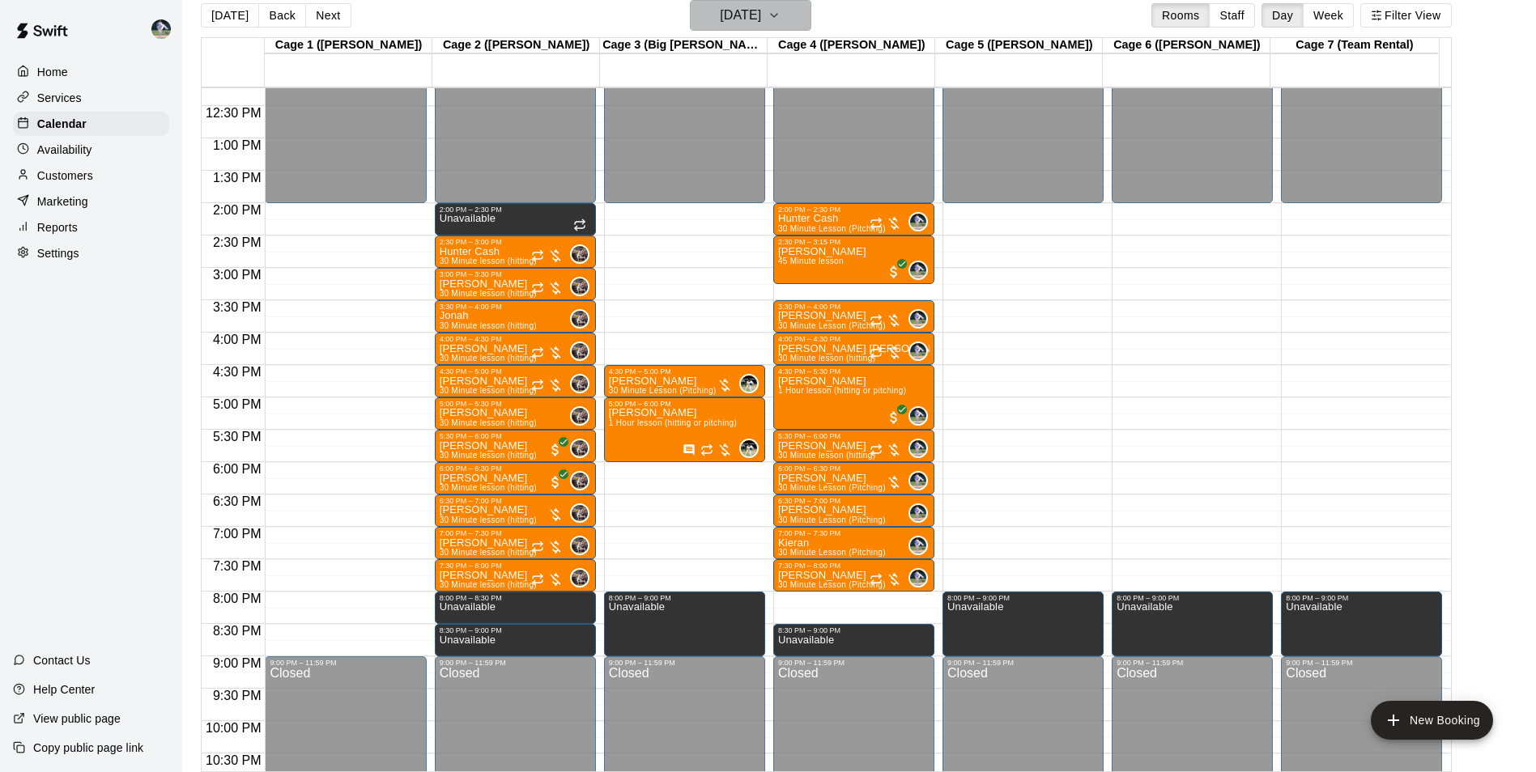
click at [720, 15] on h6 "[DATE]" at bounding box center [740, 15] width 41 height 23
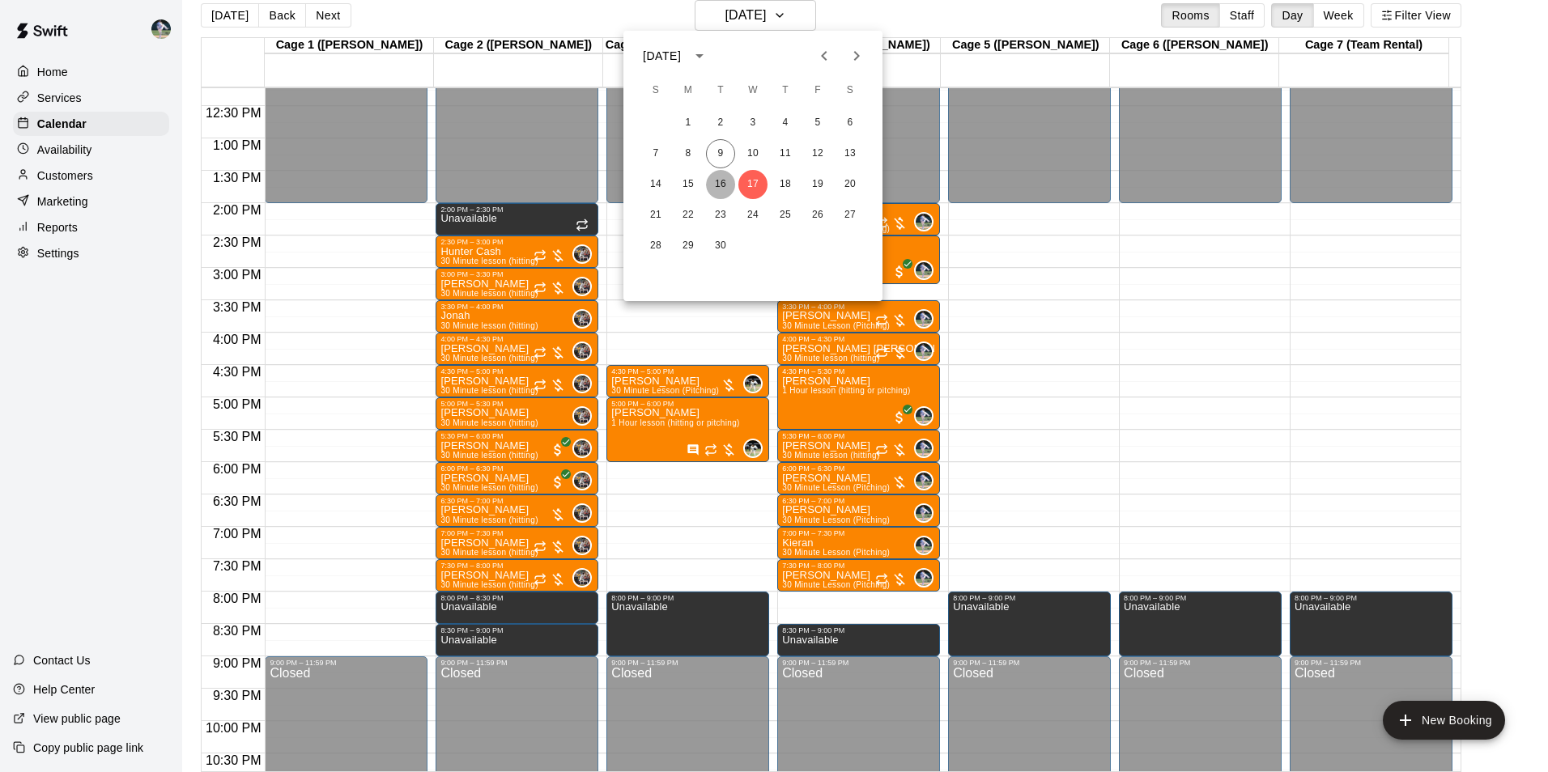
click at [718, 180] on button "16" at bounding box center [720, 184] width 29 height 29
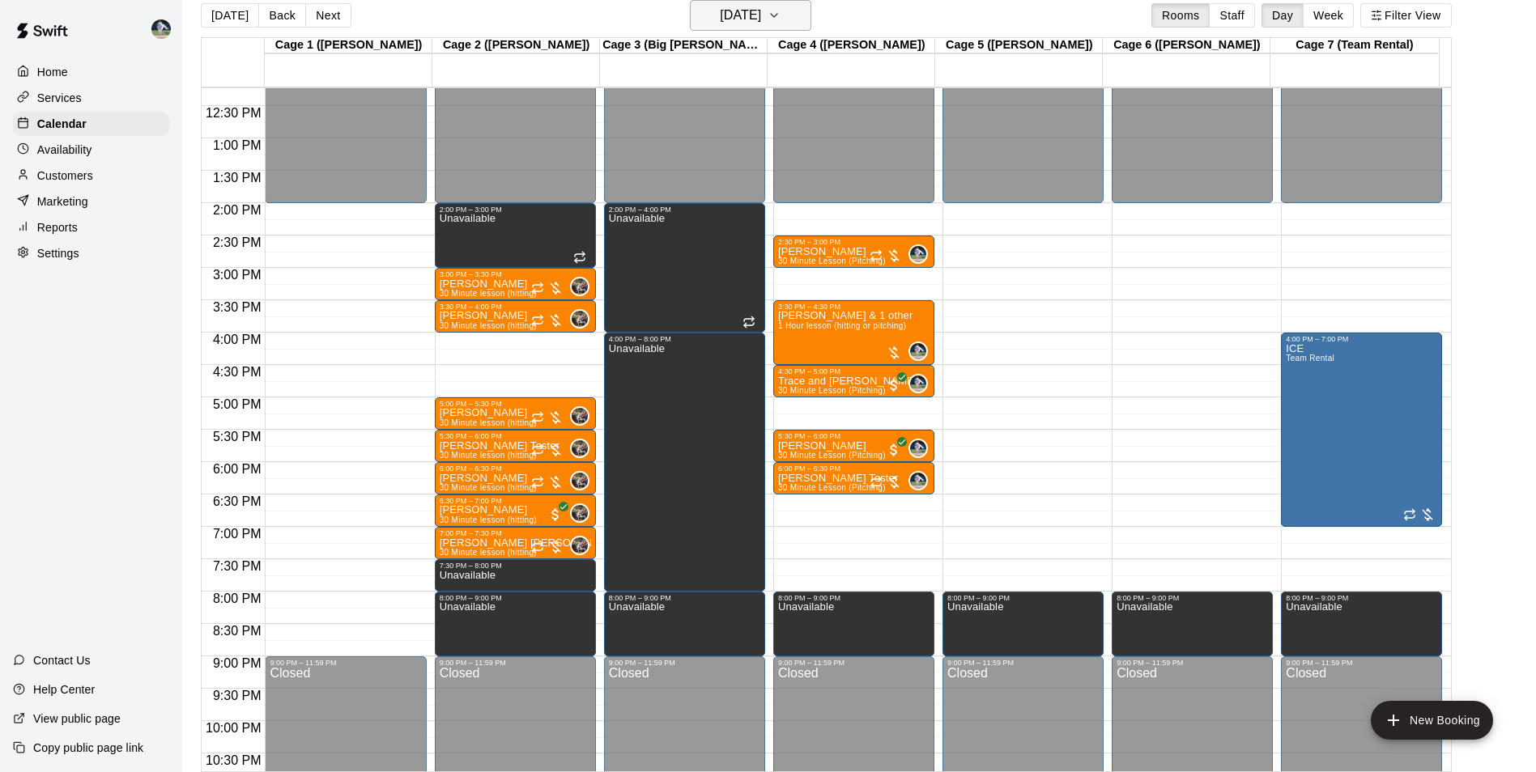
click at [738, 17] on h6 "[DATE]" at bounding box center [740, 15] width 41 height 23
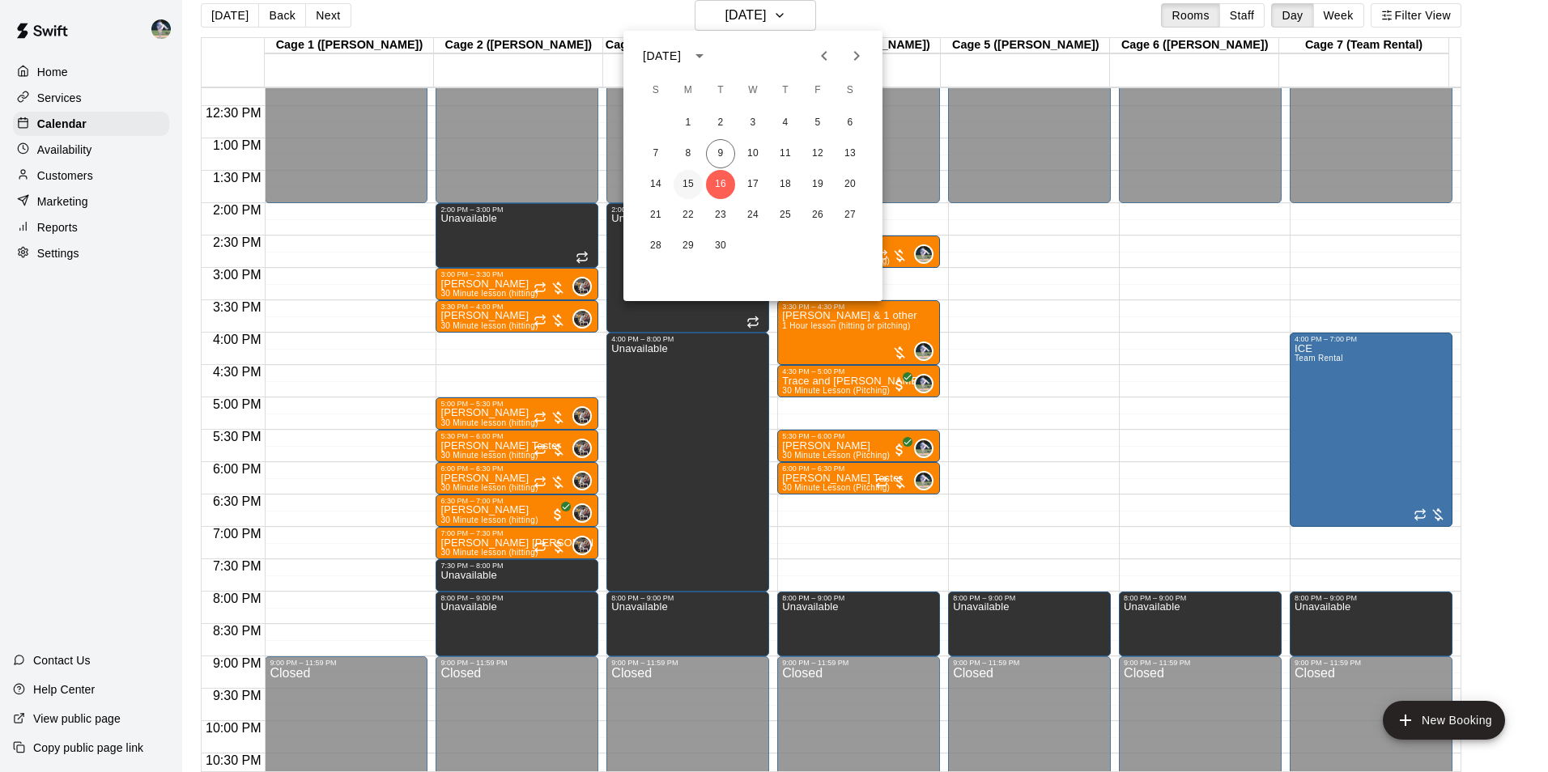
click at [692, 184] on button "15" at bounding box center [688, 184] width 29 height 29
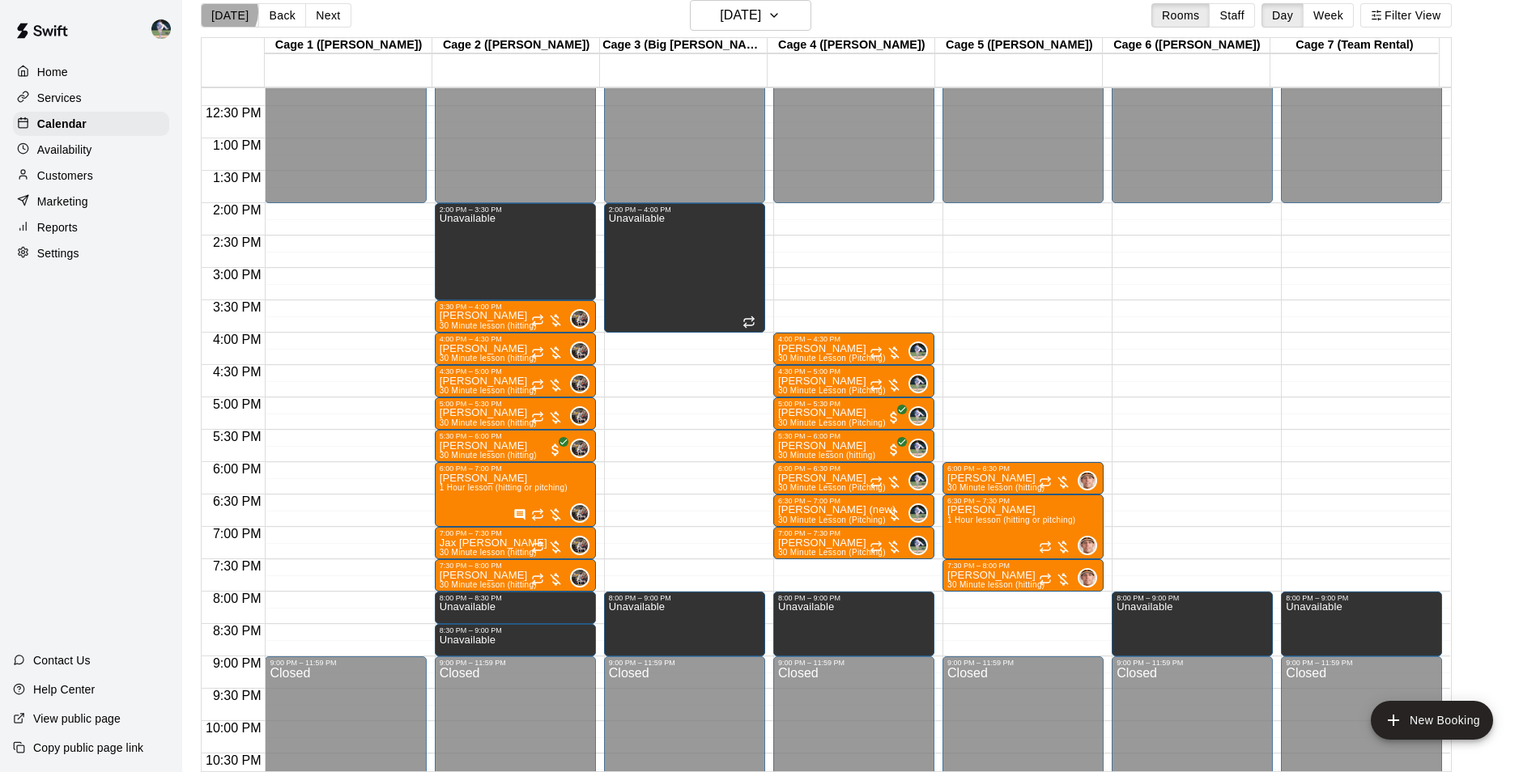
click at [223, 11] on button "[DATE]" at bounding box center [230, 15] width 58 height 24
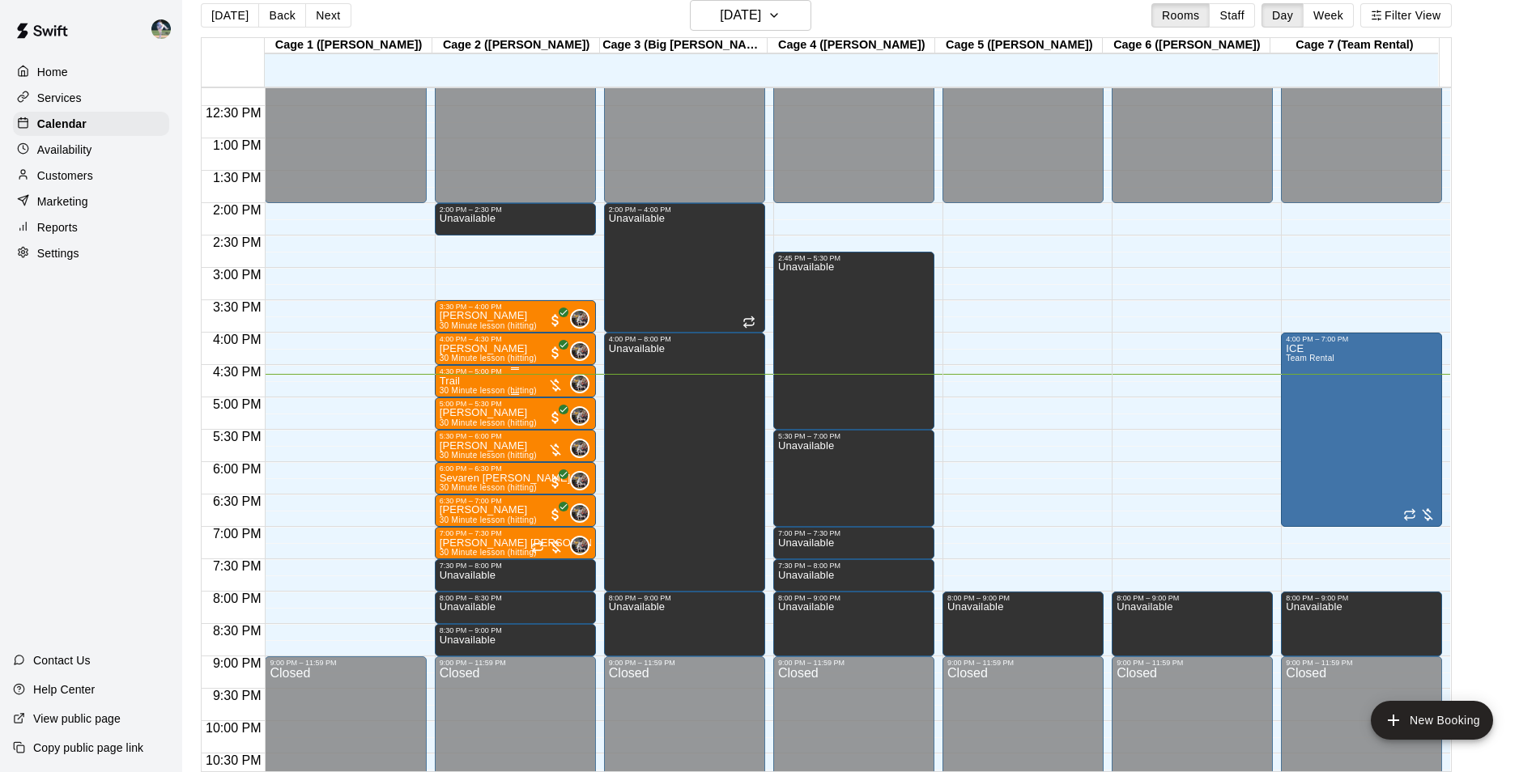
click at [511, 385] on div "Trail 30 Minute lesson (hitting)" at bounding box center [488, 762] width 97 height 772
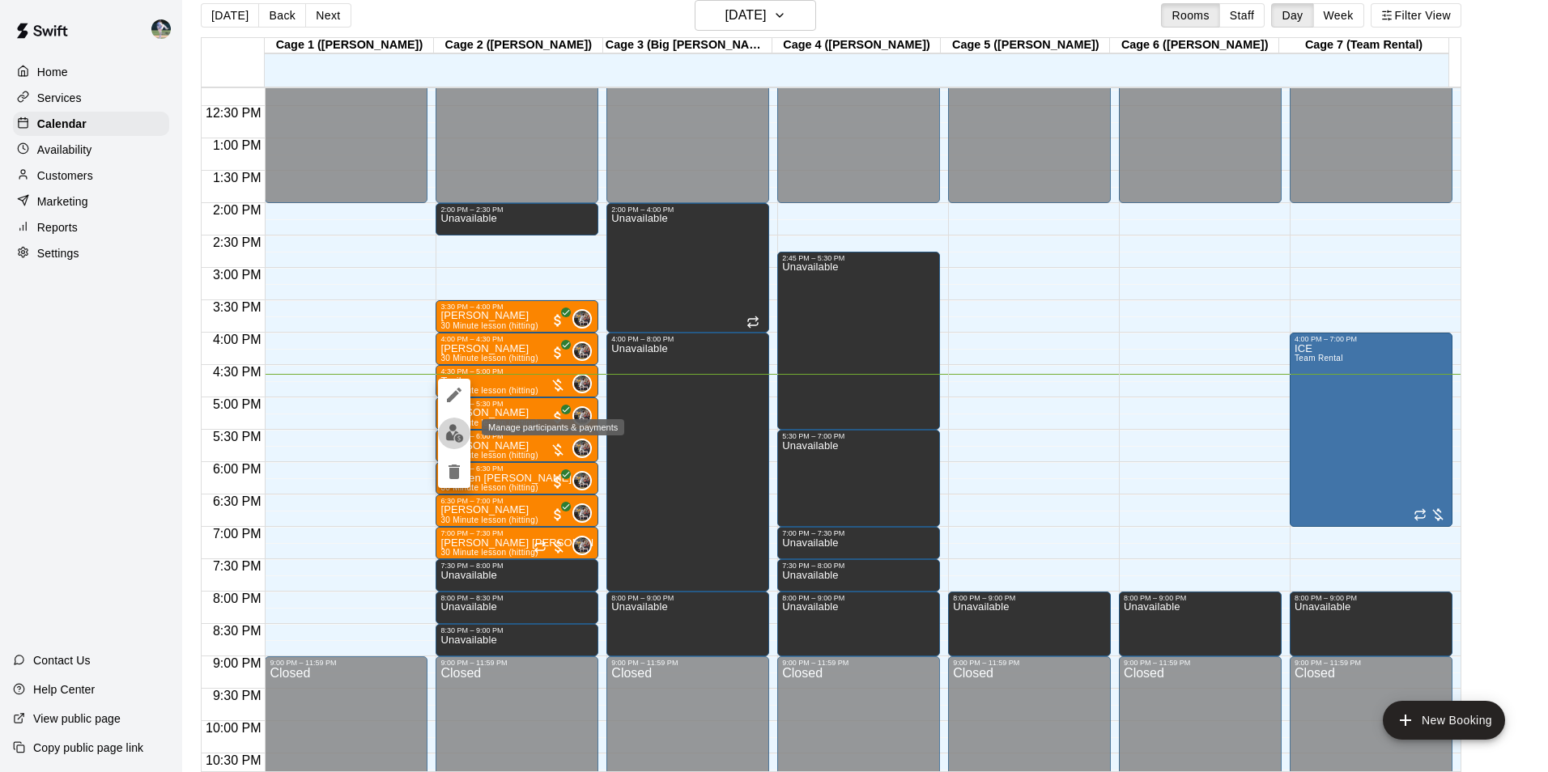
click at [453, 431] on img "edit" at bounding box center [454, 433] width 19 height 19
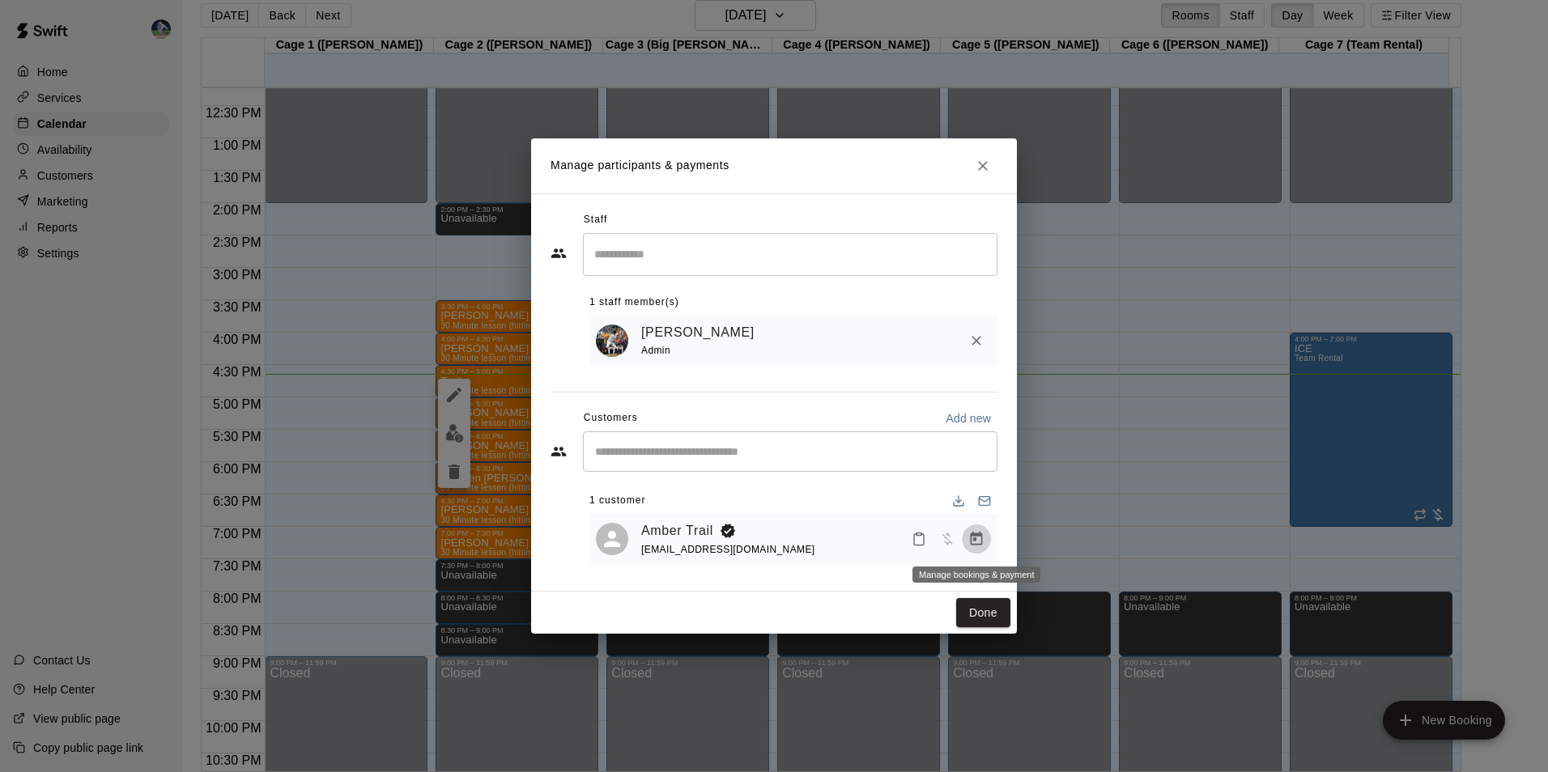
click at [972, 534] on icon "Manage bookings & payment" at bounding box center [977, 539] width 12 height 14
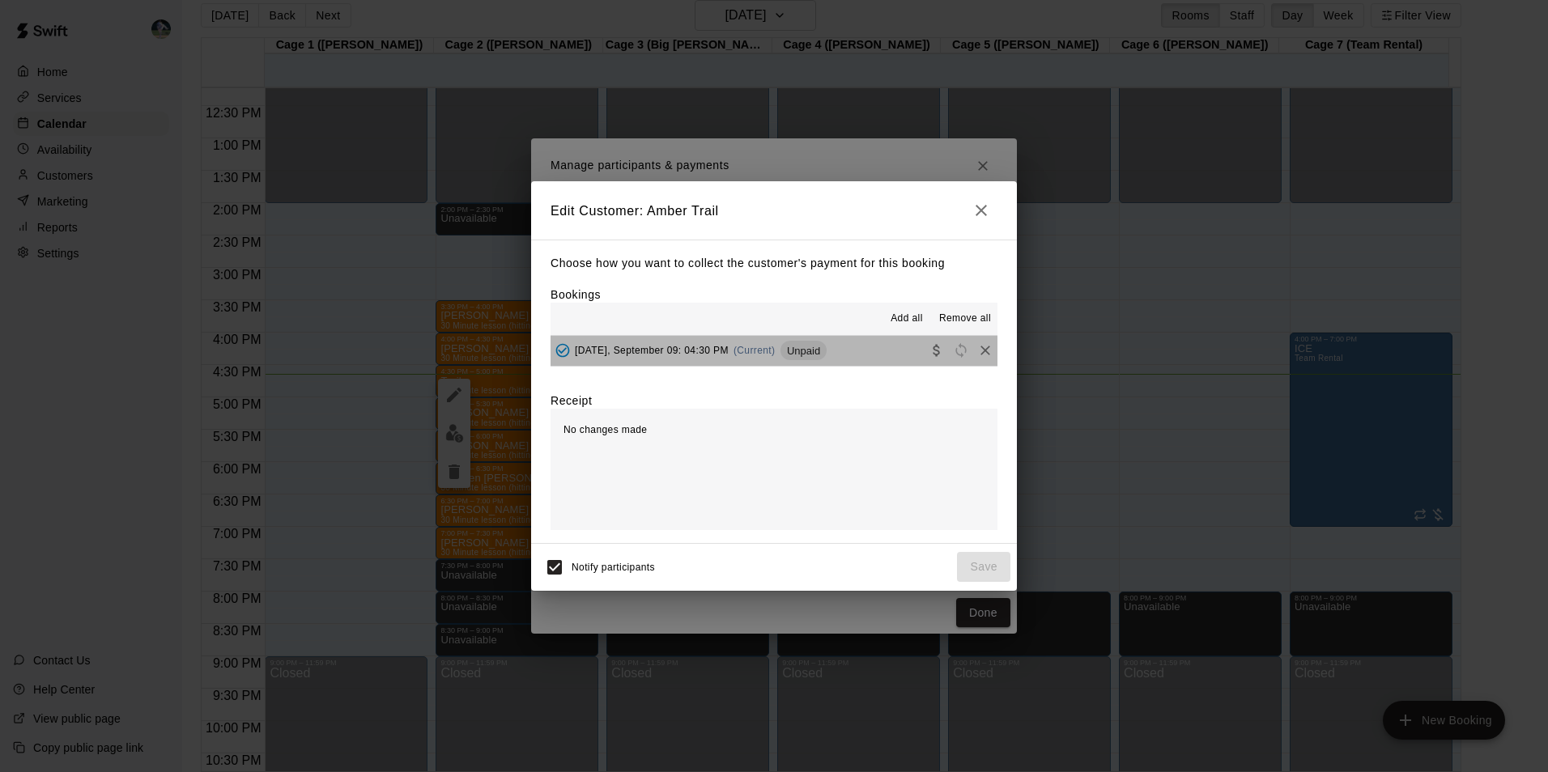
click at [862, 351] on button "[DATE], September 09: 04:30 PM (Current) Unpaid" at bounding box center [774, 351] width 447 height 30
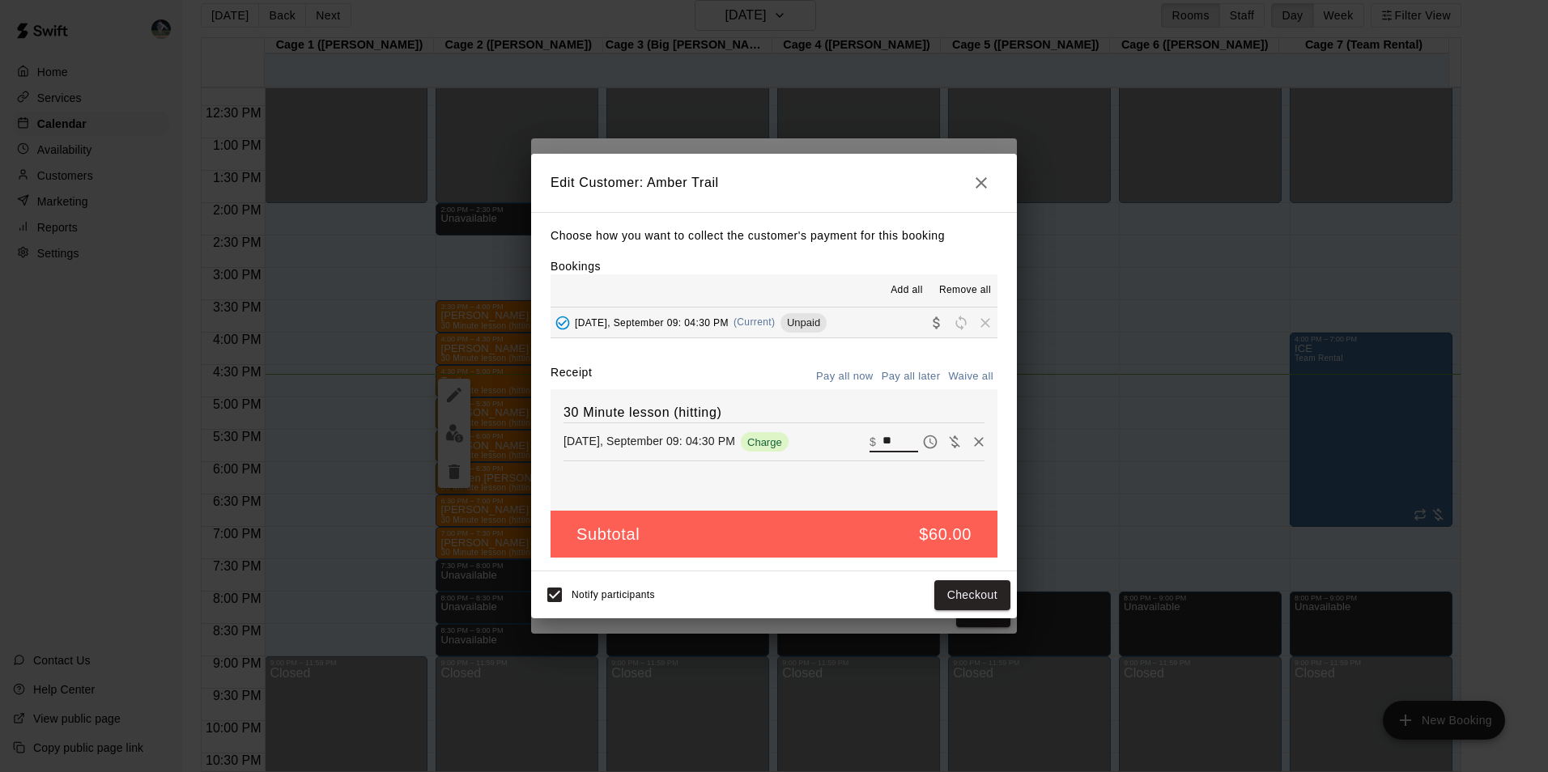
click at [886, 438] on input "**" at bounding box center [901, 442] width 36 height 21
type input "*"
type input "**"
click at [968, 594] on button "Checkout" at bounding box center [972, 596] width 76 height 30
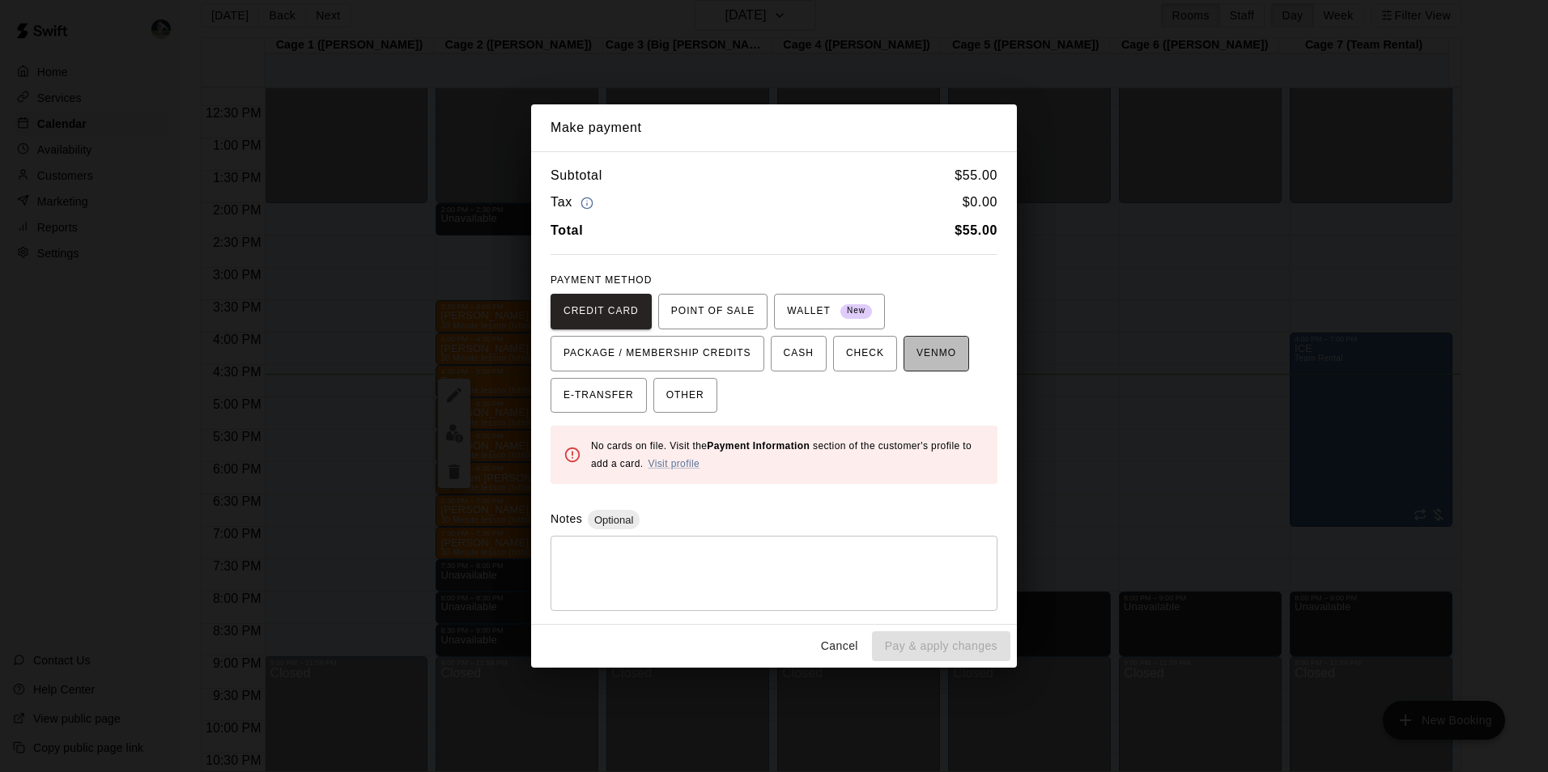
click at [921, 355] on span "VENMO" at bounding box center [937, 354] width 40 height 26
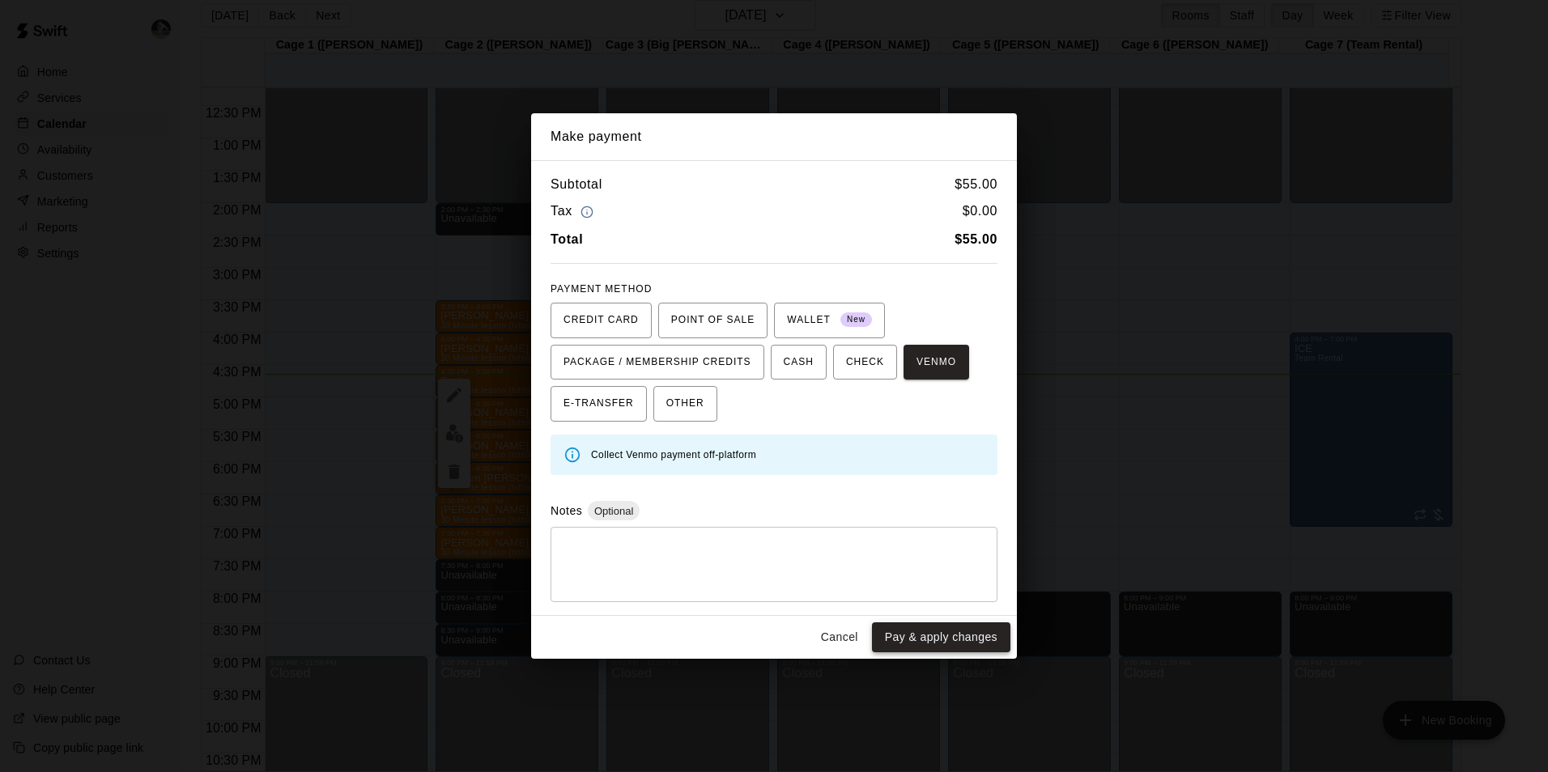
click at [939, 630] on button "Pay & apply changes" at bounding box center [941, 638] width 138 height 30
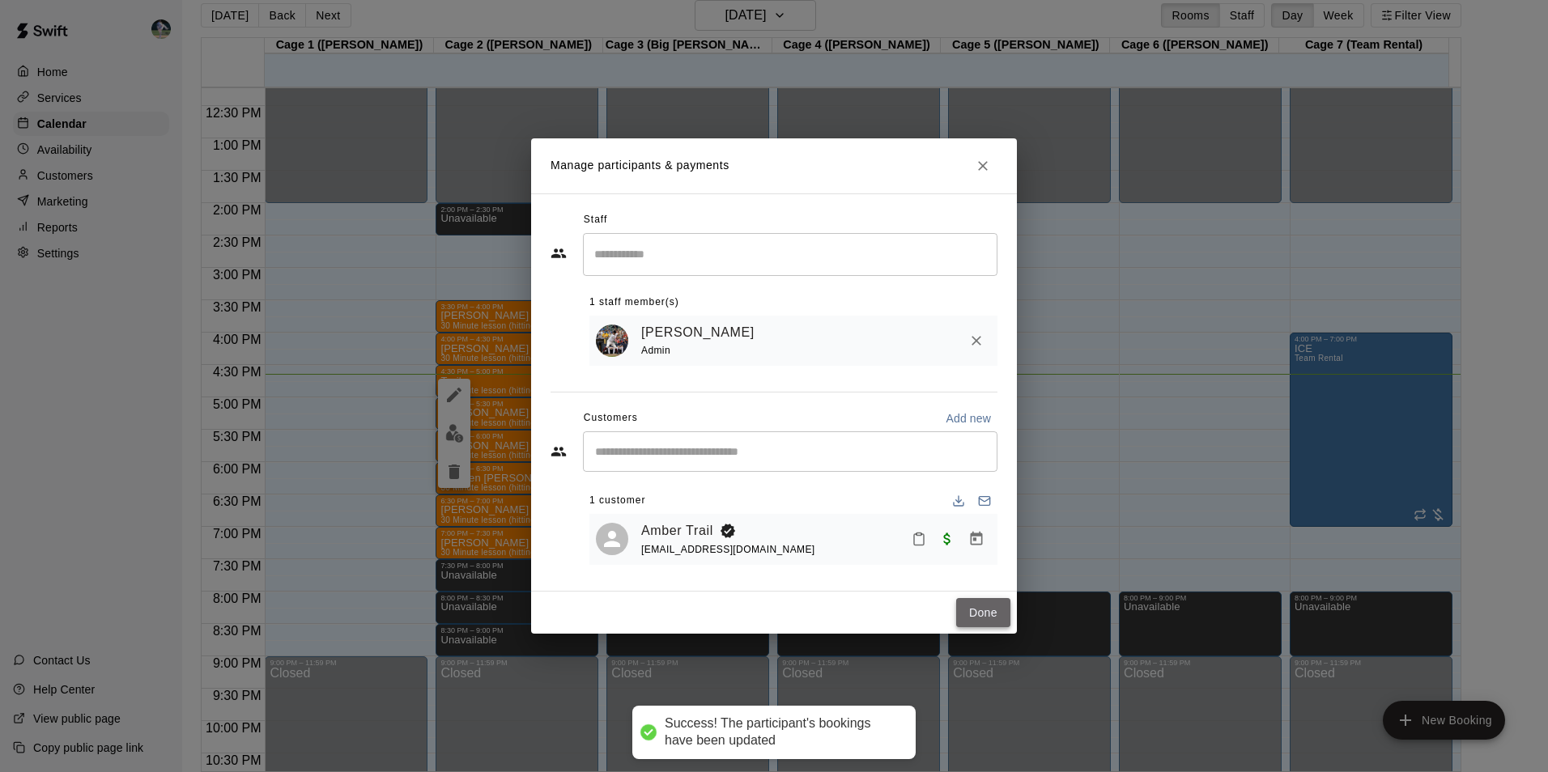
click at [985, 620] on button "Done" at bounding box center [983, 613] width 54 height 30
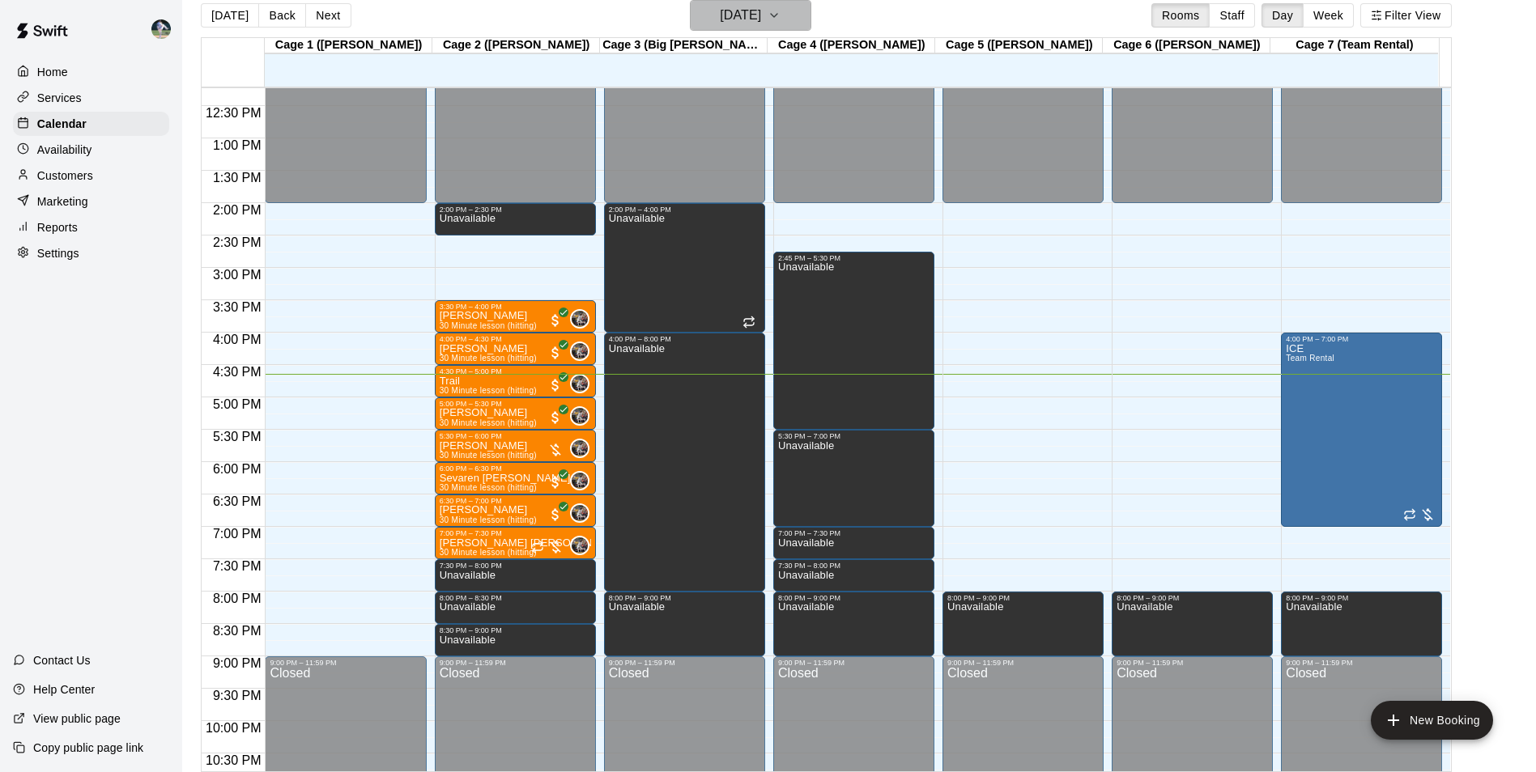
click at [743, 16] on h6 "[DATE]" at bounding box center [740, 15] width 41 height 23
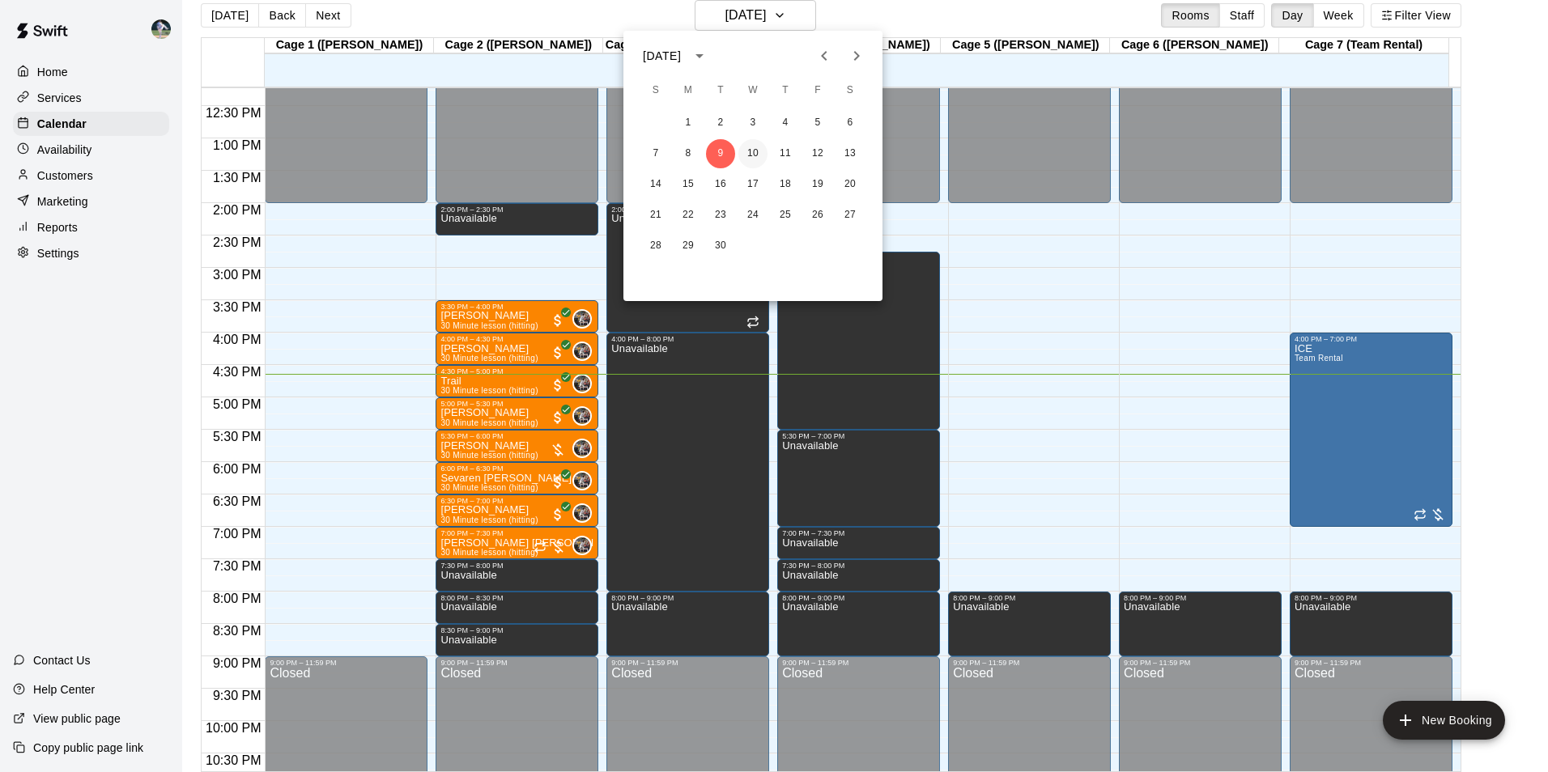
click at [755, 151] on button "10" at bounding box center [752, 153] width 29 height 29
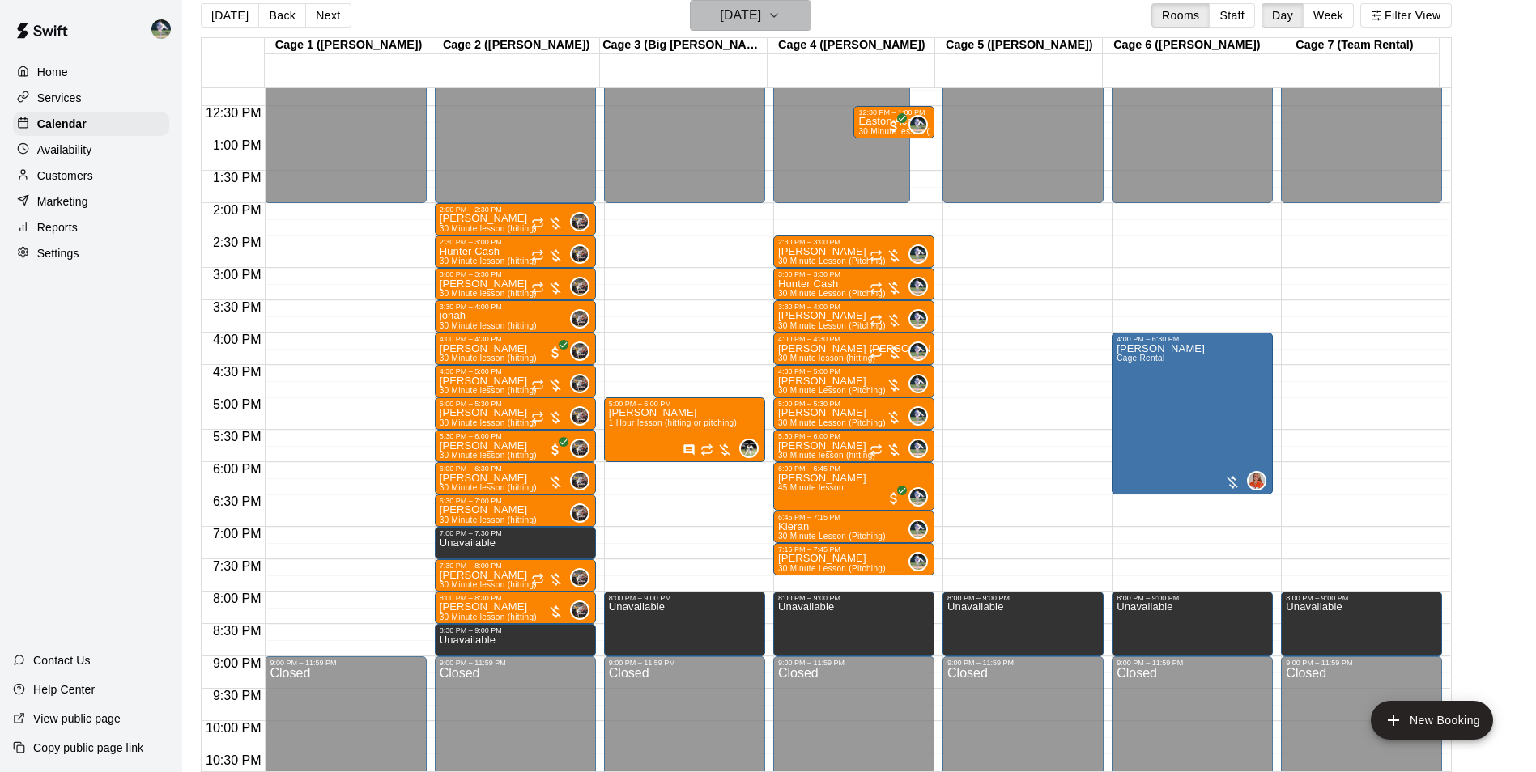
click at [735, 15] on h6 "[DATE]" at bounding box center [740, 15] width 41 height 23
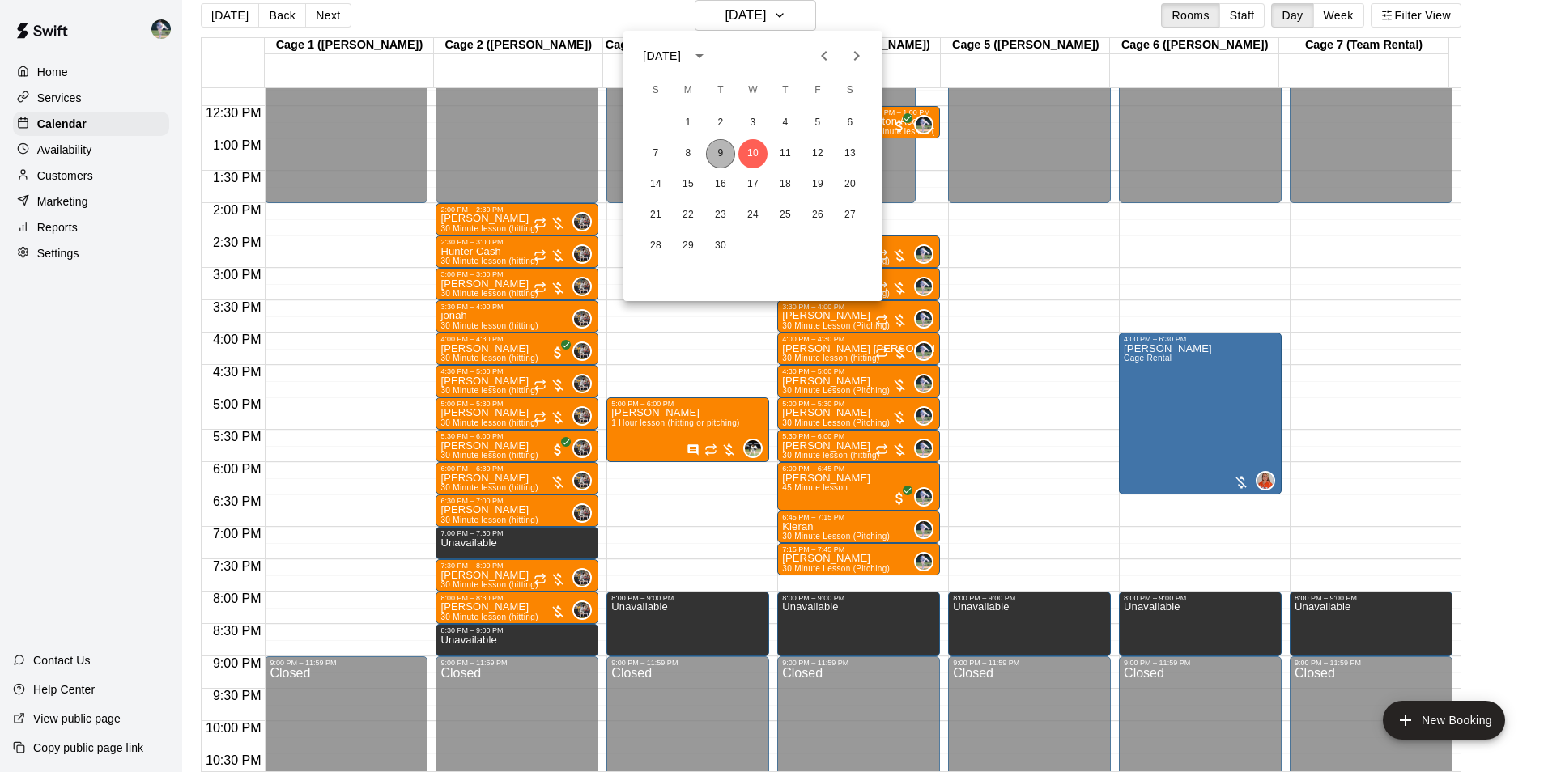
click at [727, 148] on button "9" at bounding box center [720, 153] width 29 height 29
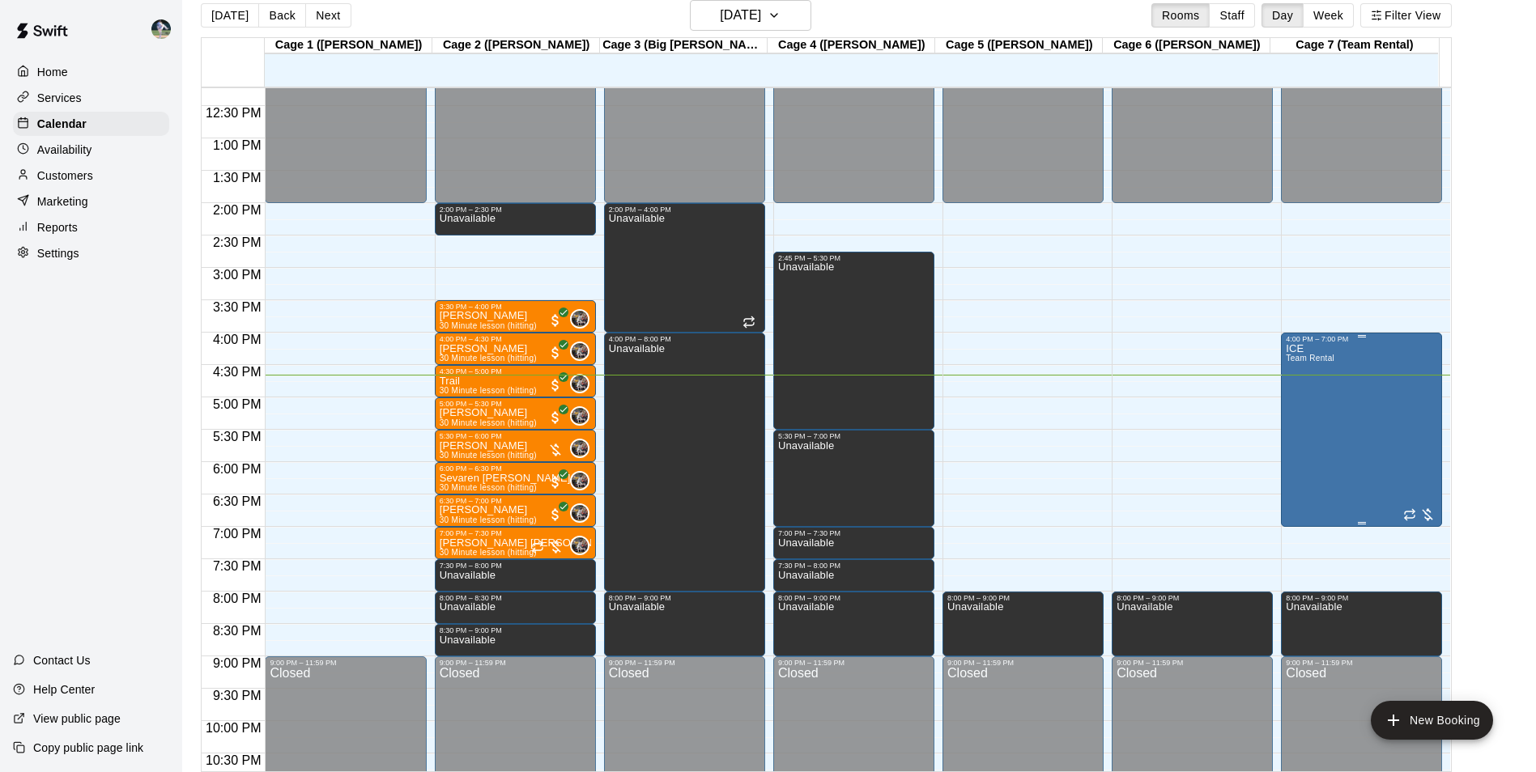
click at [1341, 389] on div "ICE Team Rental" at bounding box center [1361, 729] width 151 height 772
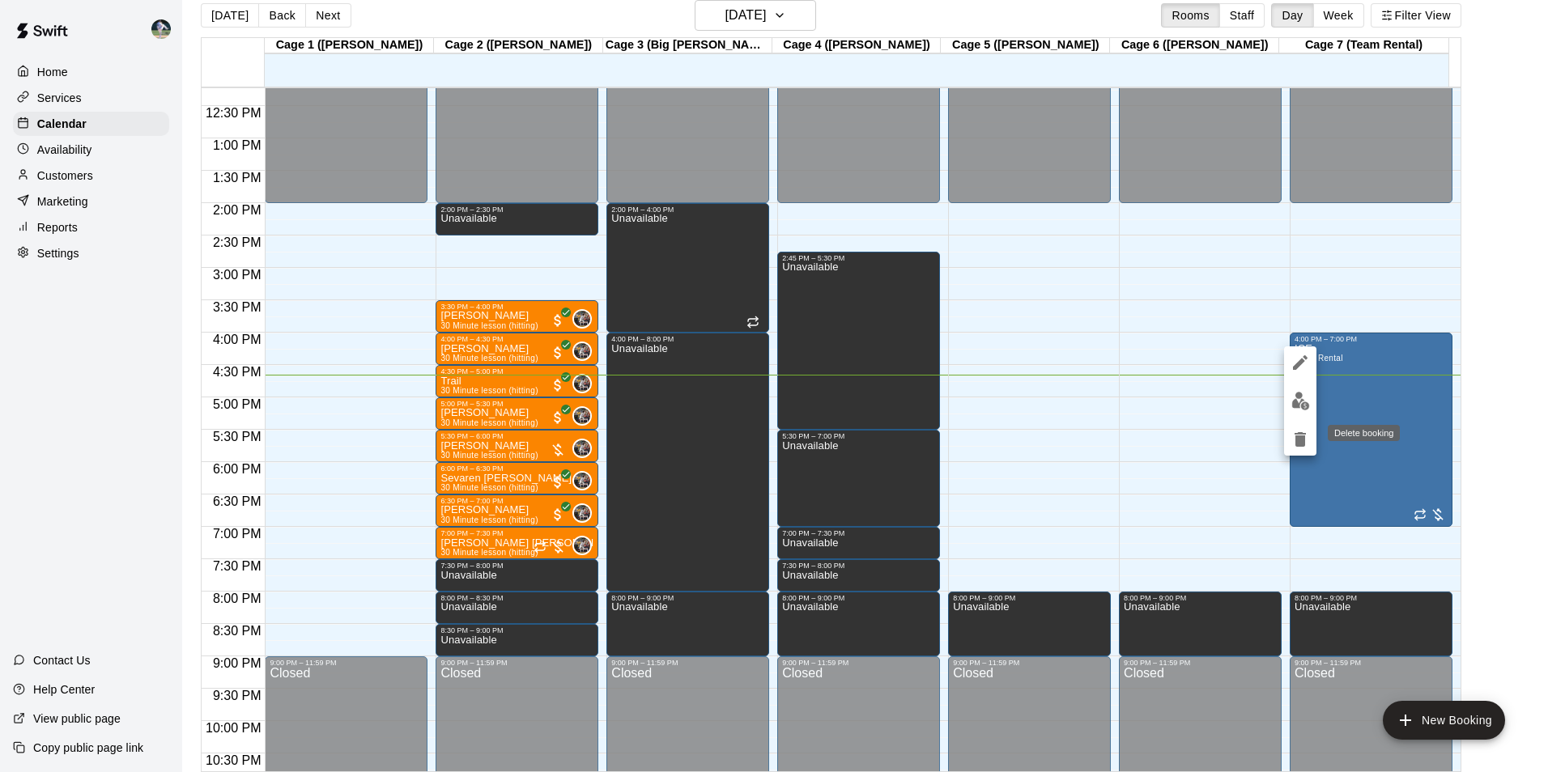
click at [1302, 440] on icon "delete" at bounding box center [1300, 439] width 11 height 15
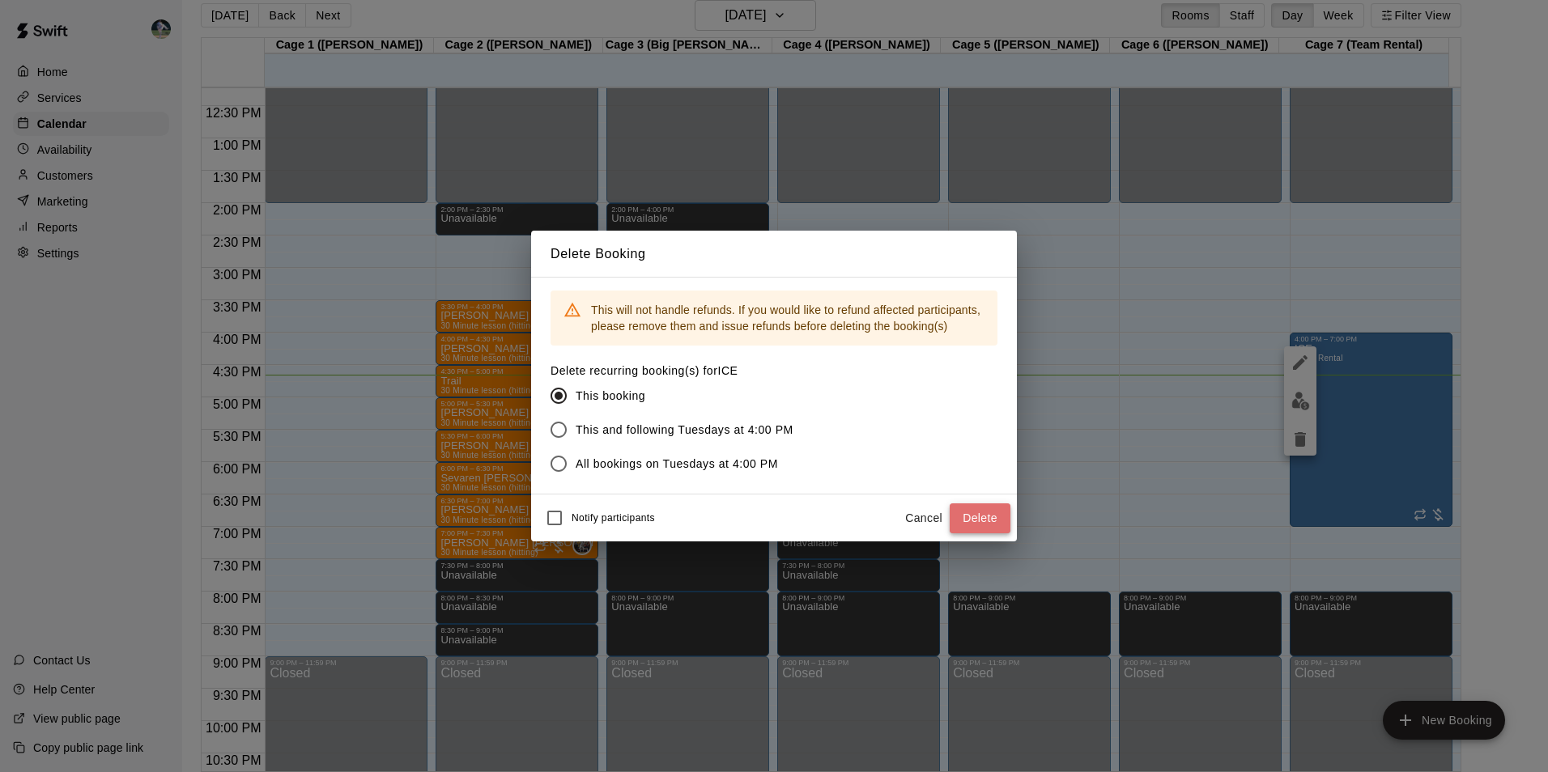
click at [974, 513] on button "Delete" at bounding box center [980, 519] width 61 height 30
